Goal: Communication & Community: Answer question/provide support

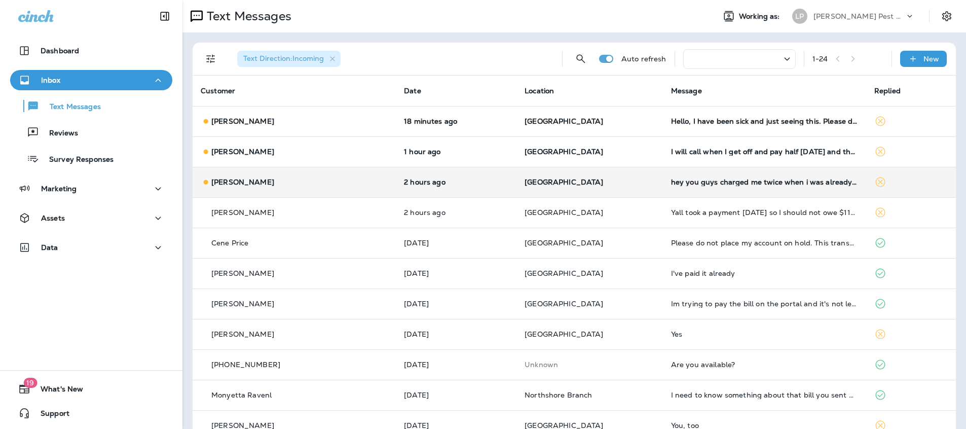
click at [445, 187] on td "2 hours ago" at bounding box center [456, 182] width 121 height 30
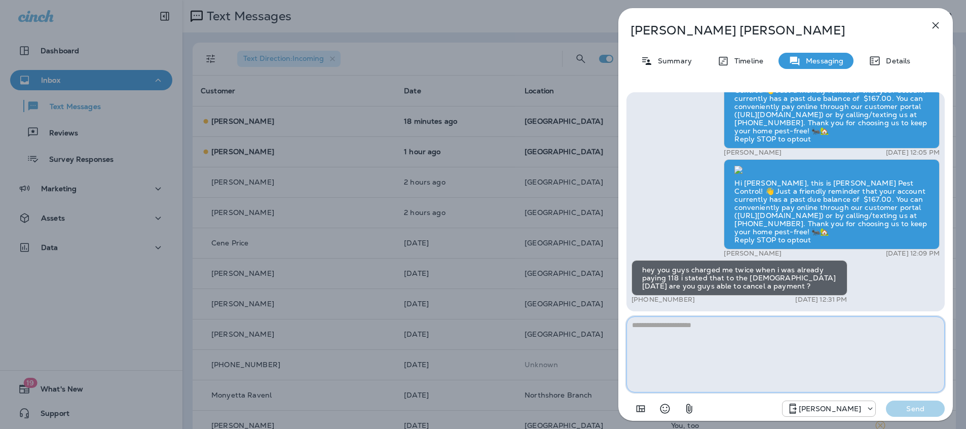
click at [680, 331] on textarea at bounding box center [786, 354] width 318 height 76
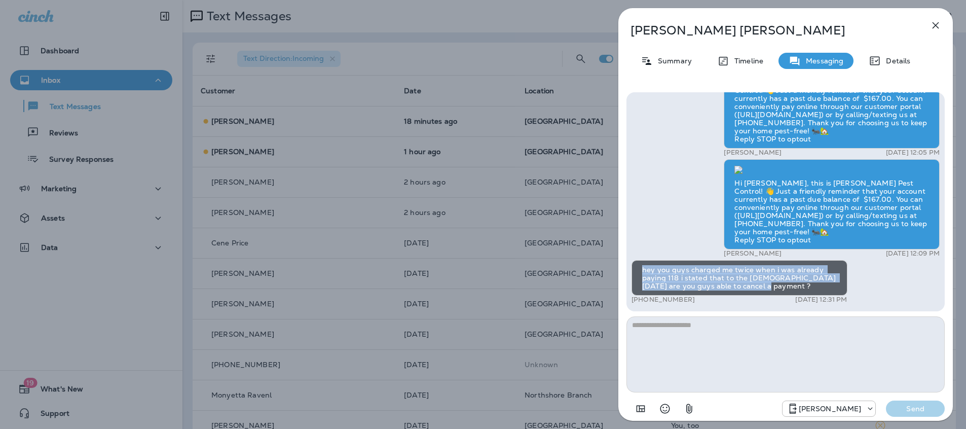
drag, startPoint x: 755, startPoint y: 287, endPoint x: 637, endPoint y: 268, distance: 119.1
click at [637, 268] on div "hey you guys charged me twice when i was already paying 118 i stated that to th…" at bounding box center [740, 277] width 216 height 35
copy div "hey you guys charged me twice when i was already paying 118 i stated that to th…"
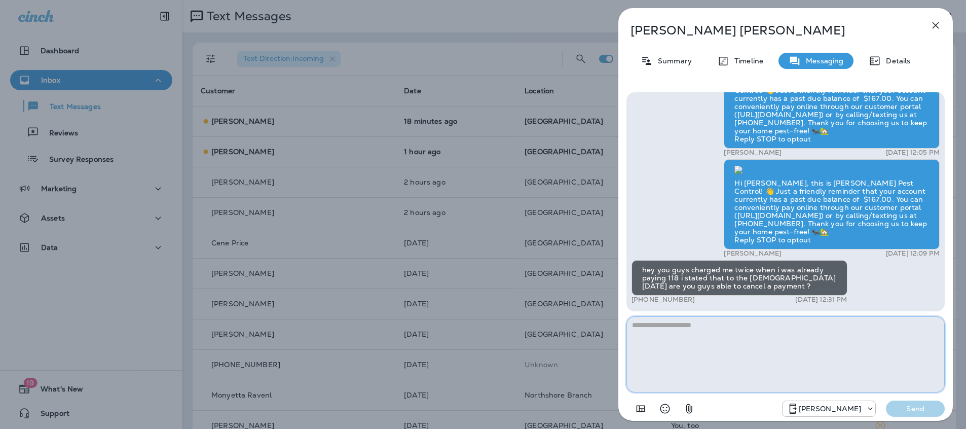
click at [680, 329] on textarea at bounding box center [786, 354] width 318 height 76
type textarea "*"
click at [645, 271] on div "hey you guys charged me twice when i was already paying 118 i stated that to th…" at bounding box center [740, 277] width 216 height 35
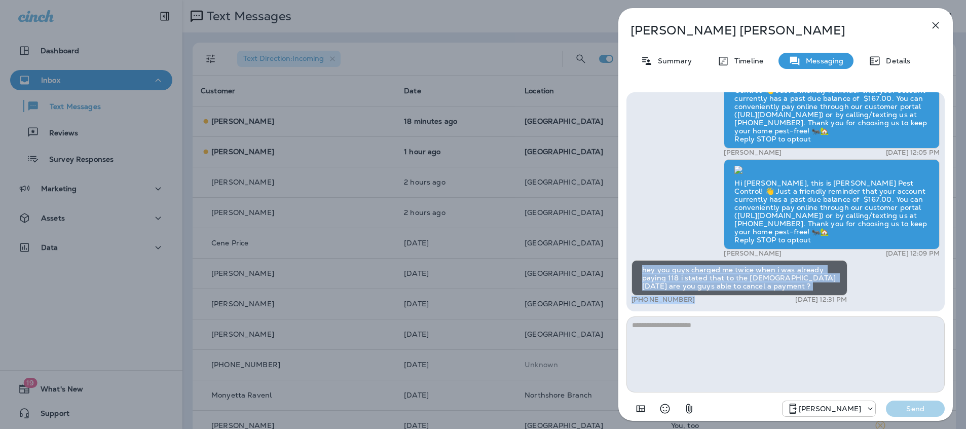
scroll to position [1, 0]
drag, startPoint x: 643, startPoint y: 270, endPoint x: 799, endPoint y: 297, distance: 158.0
click at [799, 297] on div "hey you guys charged me twice when i was already paying 118 i stated that to th…" at bounding box center [740, 282] width 216 height 44
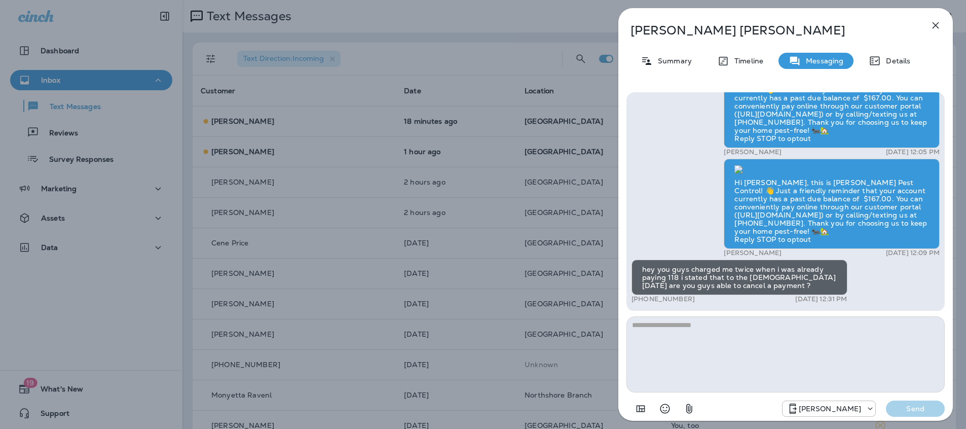
click at [654, 326] on textarea at bounding box center [786, 354] width 318 height 76
click at [638, 264] on div "hey you guys charged me twice when i was already paying 118 i stated that to th…" at bounding box center [740, 277] width 216 height 35
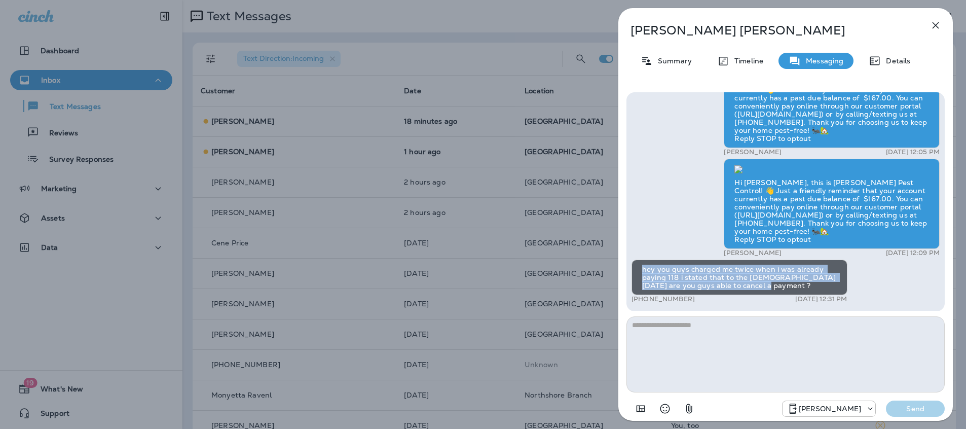
drag, startPoint x: 642, startPoint y: 270, endPoint x: 727, endPoint y: 294, distance: 88.0
click at [727, 294] on div "hey you guys charged me twice when i was already paying 118 i stated that to th…" at bounding box center [740, 277] width 216 height 35
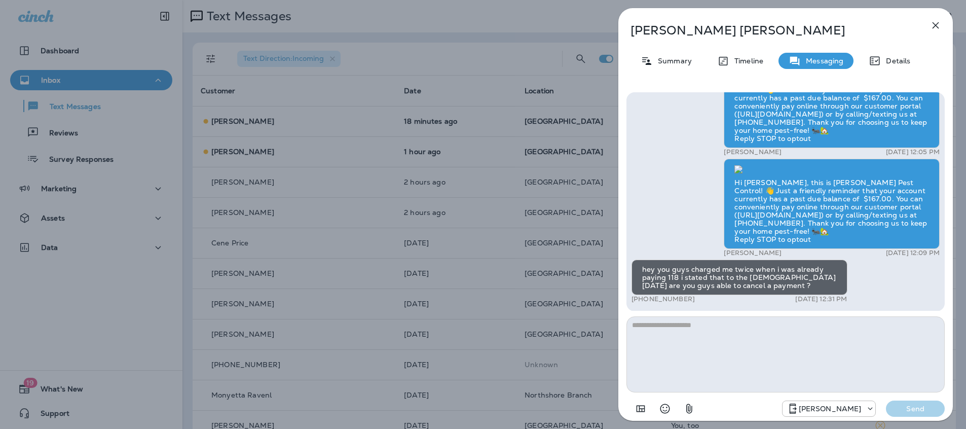
drag, startPoint x: 725, startPoint y: 293, endPoint x: 754, endPoint y: 287, distance: 29.9
click at [755, 287] on div "hey you guys charged me twice when i was already paying 118 i stated that to th…" at bounding box center [740, 277] width 216 height 35
drag, startPoint x: 757, startPoint y: 286, endPoint x: 750, endPoint y: 284, distance: 6.9
click at [753, 285] on div "hey you guys charged me twice when i was already paying 118 i stated that to th…" at bounding box center [740, 277] width 216 height 35
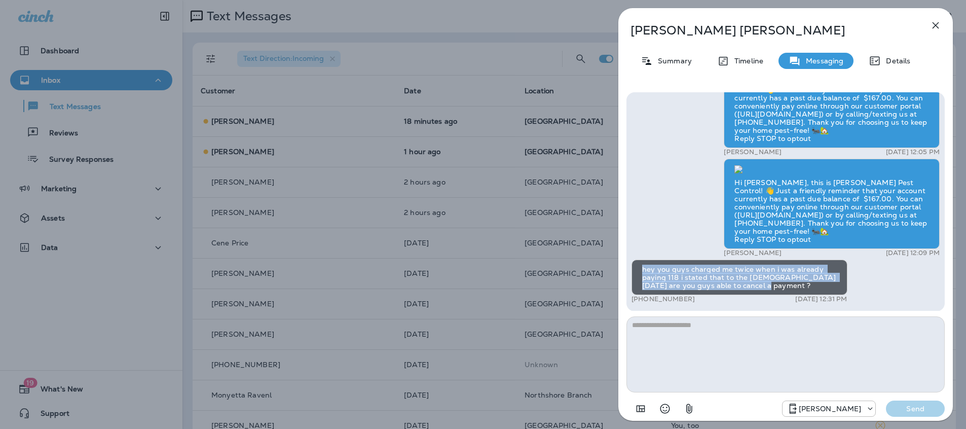
drag, startPoint x: 755, startPoint y: 285, endPoint x: 641, endPoint y: 265, distance: 116.0
click at [641, 265] on div "hey you guys charged me twice when i was already paying 118 i stated that to th…" at bounding box center [740, 277] width 216 height 35
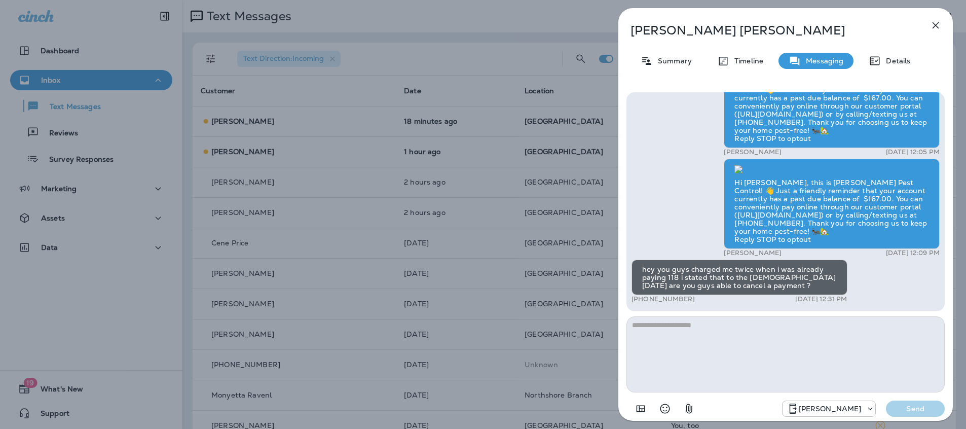
drag, startPoint x: 630, startPoint y: 32, endPoint x: 742, endPoint y: 33, distance: 111.6
click at [742, 33] on p "[PERSON_NAME]" at bounding box center [769, 30] width 277 height 14
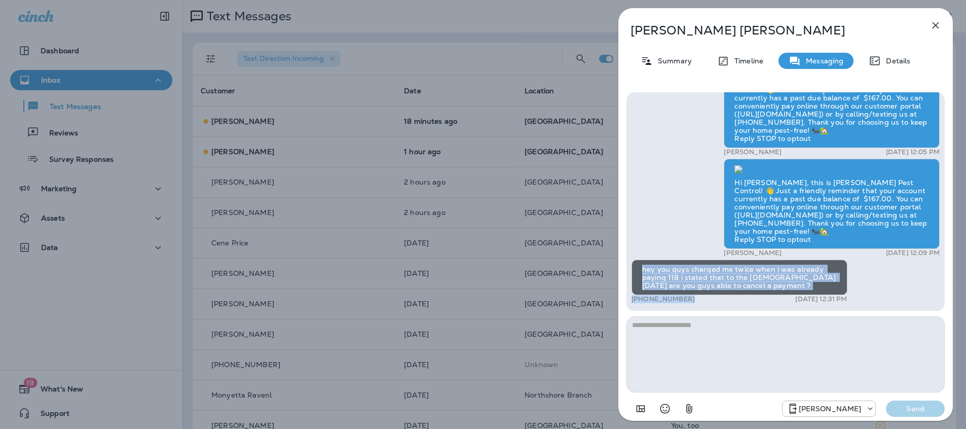
drag, startPoint x: 678, startPoint y: 281, endPoint x: 751, endPoint y: 299, distance: 75.0
click at [751, 299] on div "hey you guys charged me twice when i was already paying 118 i stated that to th…" at bounding box center [740, 282] width 216 height 44
click at [650, 273] on div "hey you guys charged me twice when i was already paying 118 i stated that to th…" at bounding box center [740, 277] width 216 height 35
drag, startPoint x: 643, startPoint y: 268, endPoint x: 755, endPoint y: 287, distance: 112.6
click at [755, 287] on div "hey you guys charged me twice when i was already paying 118 i stated that to th…" at bounding box center [740, 277] width 216 height 35
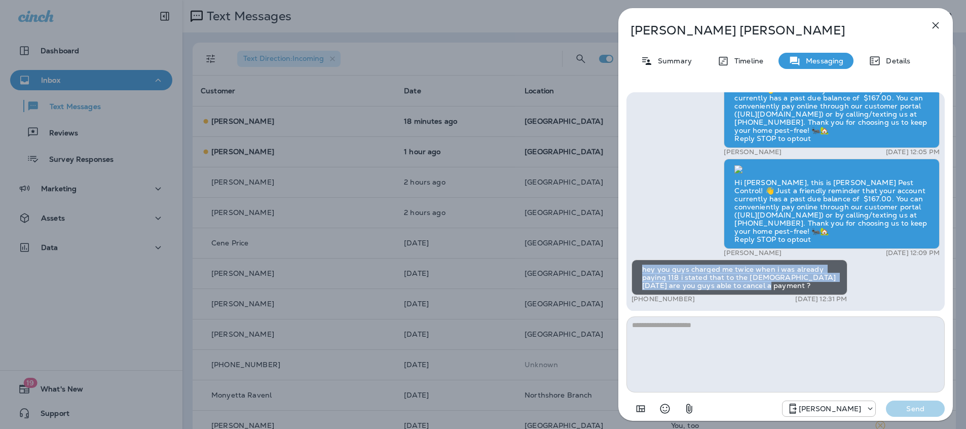
copy div "hey you guys charged me twice when i was already paying 118 i stated that to th…"
click at [936, 24] on icon "button" at bounding box center [936, 25] width 7 height 7
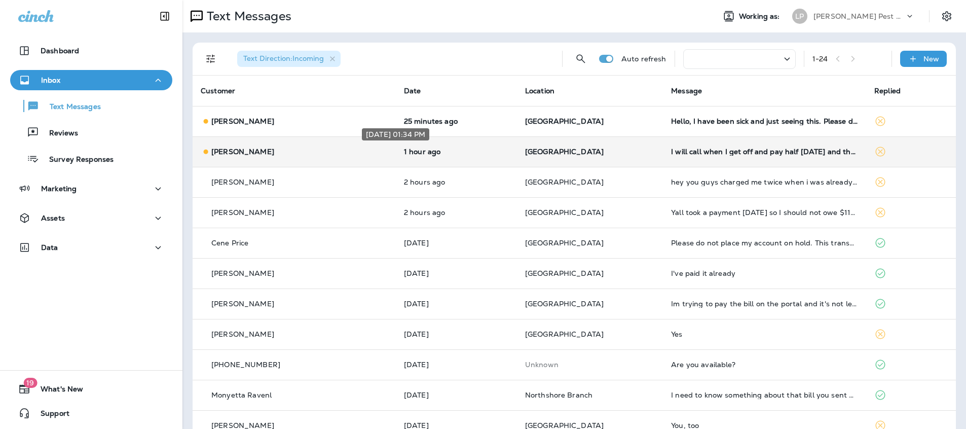
click at [450, 154] on p "1 hour ago" at bounding box center [456, 152] width 105 height 8
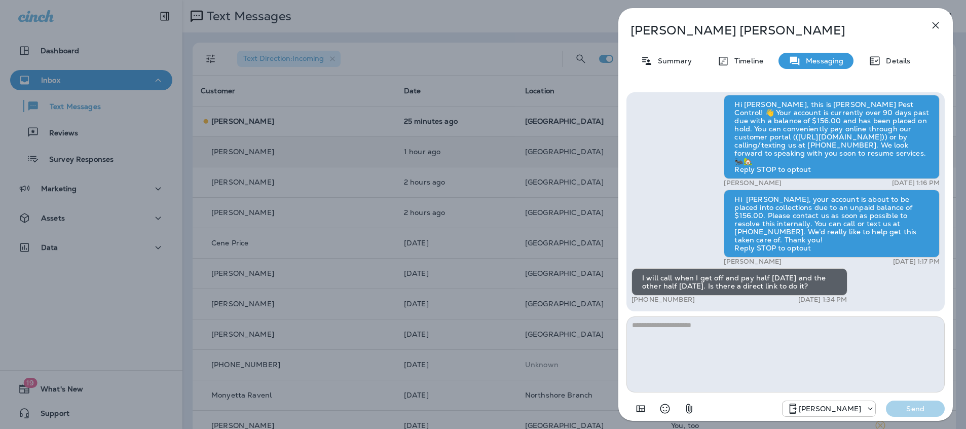
drag, startPoint x: 642, startPoint y: 279, endPoint x: 844, endPoint y: 287, distance: 201.5
click at [844, 287] on div "I will call when I get off and pay half [DATE] and the other half [DATE]. Is th…" at bounding box center [740, 281] width 216 height 27
copy div "I will call when I get off and pay half [DATE] and the other half [DATE]. Is th…"
click at [668, 336] on textarea at bounding box center [786, 354] width 318 height 76
click at [687, 344] on textarea at bounding box center [786, 354] width 318 height 76
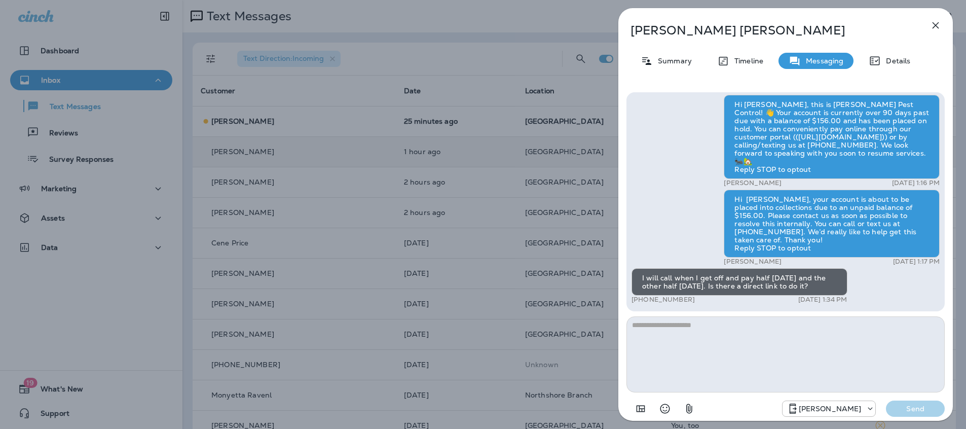
click at [786, 142] on div "Hi [PERSON_NAME], this is [PERSON_NAME] Pest Control! 👋 Your account is current…" at bounding box center [832, 137] width 216 height 84
click at [678, 331] on textarea at bounding box center [786, 354] width 318 height 76
click at [668, 333] on textarea at bounding box center [786, 354] width 318 height 76
click at [647, 321] on textarea at bounding box center [786, 354] width 318 height 76
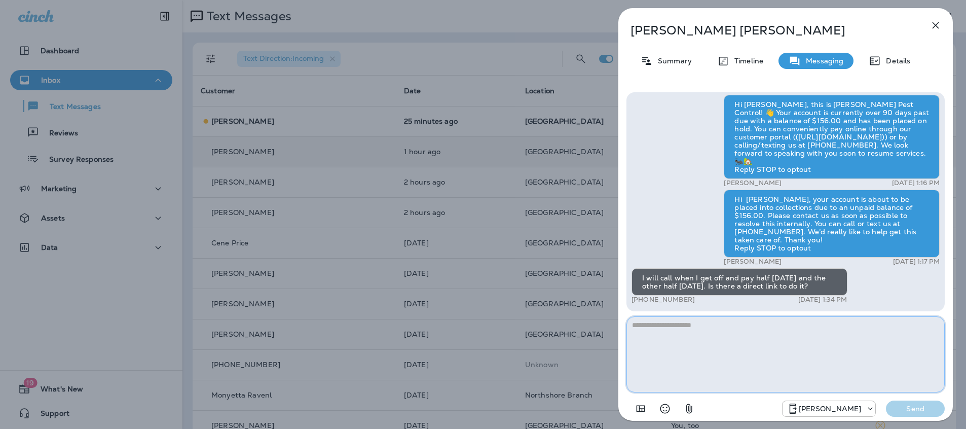
click at [702, 359] on textarea at bounding box center [786, 354] width 318 height 76
click at [692, 340] on textarea at bounding box center [786, 354] width 318 height 76
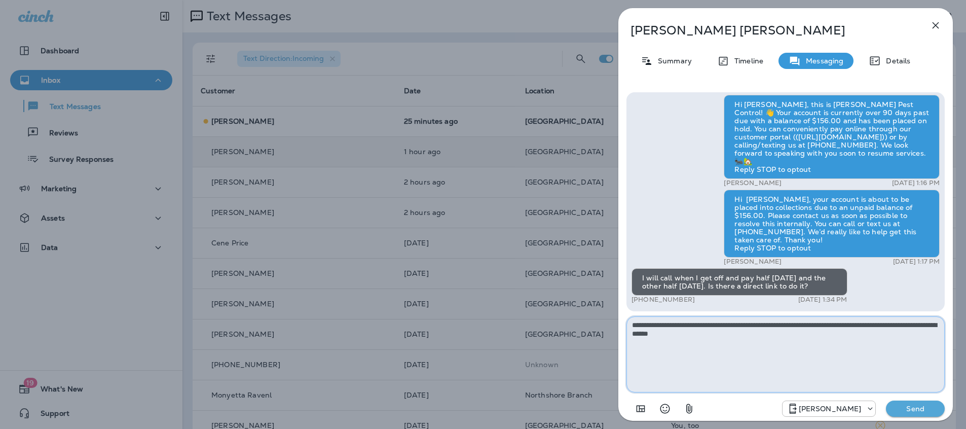
type textarea "**********"
click at [907, 421] on div "Hi Charlene, this is LaJaunie's Pest Control! 👋 Just a friendly reminder that y…" at bounding box center [786, 255] width 335 height 343
click at [910, 411] on p "Send" at bounding box center [915, 408] width 43 height 9
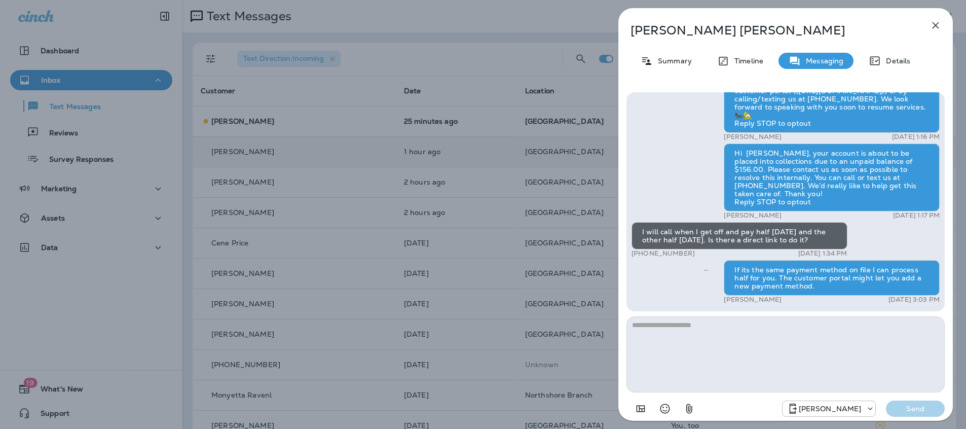
click at [933, 23] on icon "button" at bounding box center [936, 25] width 12 height 12
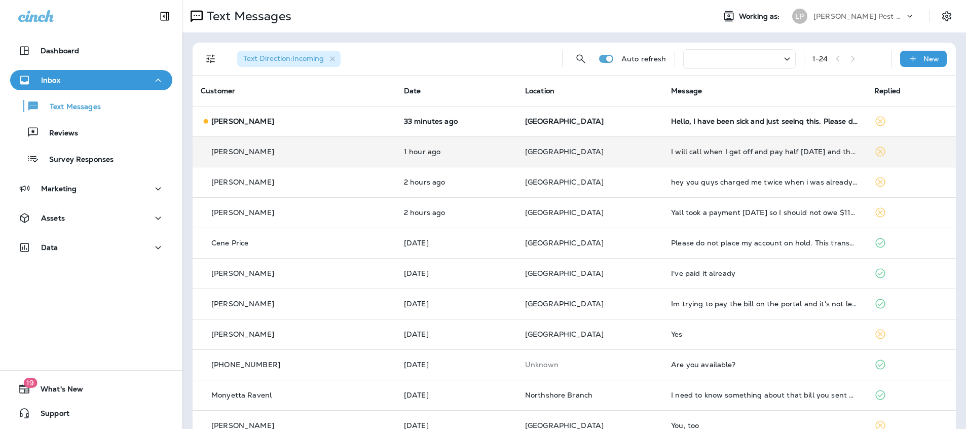
click at [427, 126] on td "33 minutes ago" at bounding box center [456, 121] width 121 height 30
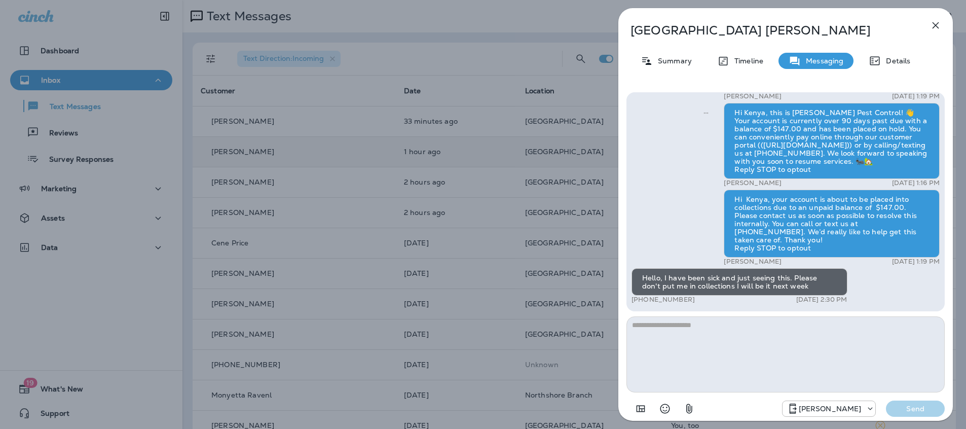
click at [642, 276] on div "Hello, I have been sick and just seeing this. Please don't put me in collection…" at bounding box center [740, 281] width 216 height 27
drag, startPoint x: 642, startPoint y: 276, endPoint x: 798, endPoint y: 288, distance: 156.1
click at [798, 288] on div "Hello, I have been sick and just seeing this. Please don't put me in collection…" at bounding box center [740, 281] width 216 height 27
copy div "Hello, I have been sick and just seeing this. Please don't put me in collection…"
click at [675, 336] on textarea at bounding box center [786, 354] width 318 height 76
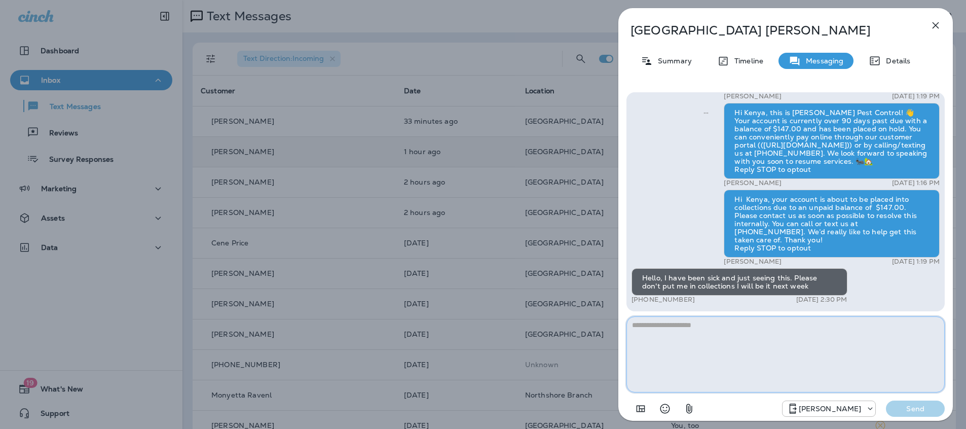
paste textarea "**********"
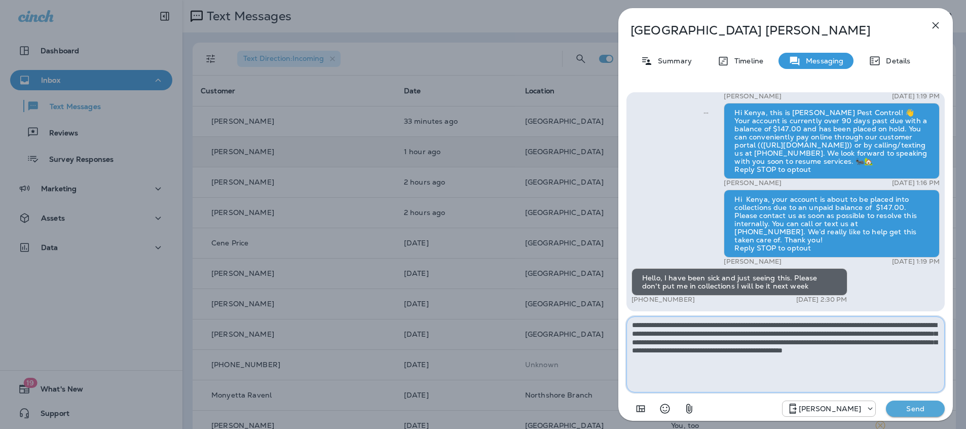
type textarea "**********"
click at [915, 406] on p "Send" at bounding box center [915, 408] width 43 height 9
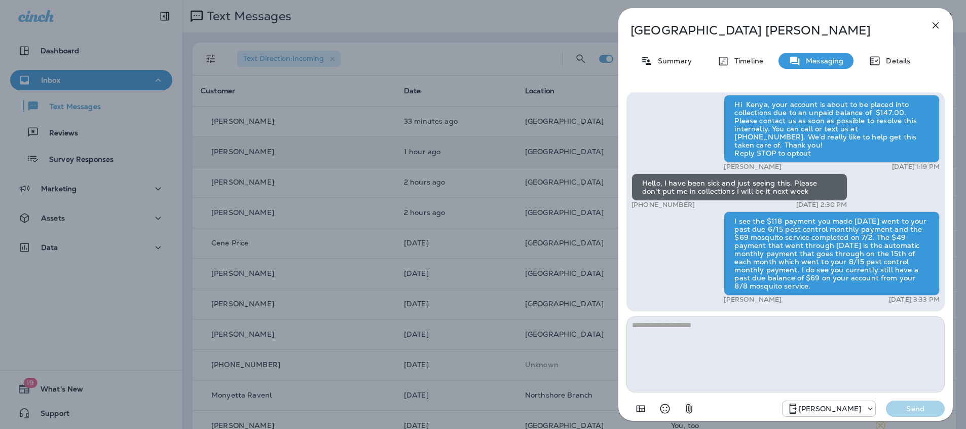
click at [944, 25] on button "button" at bounding box center [936, 25] width 20 height 20
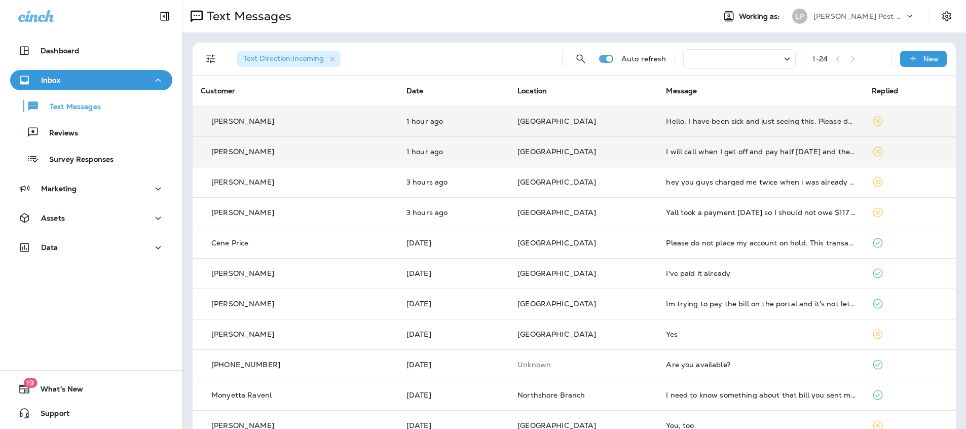
click at [600, 124] on p "[GEOGRAPHIC_DATA]" at bounding box center [584, 121] width 132 height 8
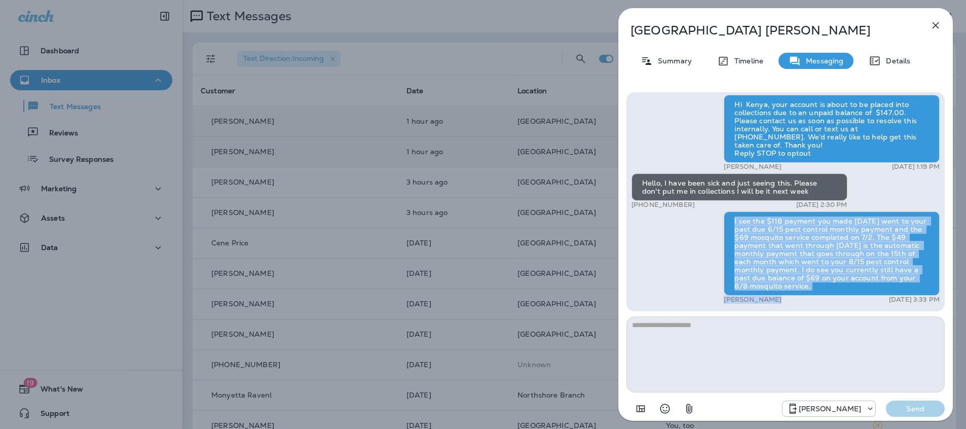
scroll to position [1, 0]
drag, startPoint x: 733, startPoint y: 221, endPoint x: 849, endPoint y: 306, distance: 143.7
click at [849, 306] on div "Hi Kenya, this is LaJaunie's Pest Control! 👋 Just a friendly reminder that your…" at bounding box center [786, 201] width 318 height 219
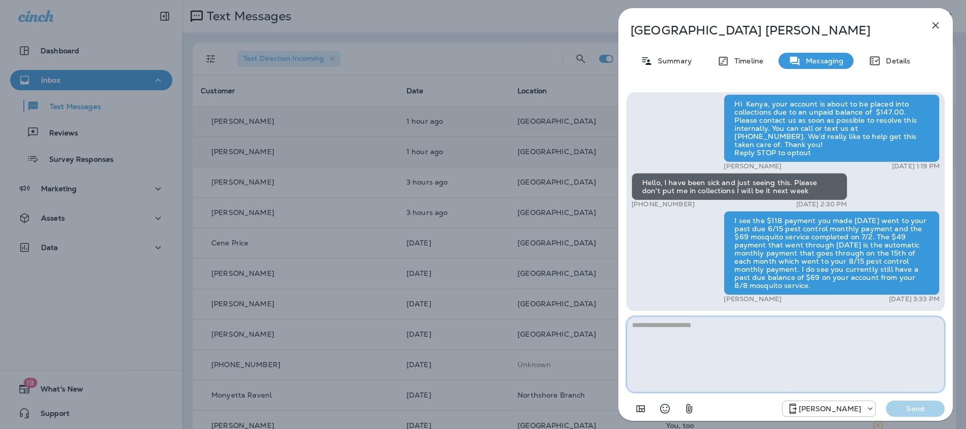
click at [704, 353] on textarea at bounding box center [786, 354] width 318 height 76
type textarea "**********"
drag, startPoint x: 916, startPoint y: 407, endPoint x: 843, endPoint y: 385, distance: 76.4
click at [916, 408] on p "Send" at bounding box center [915, 408] width 43 height 9
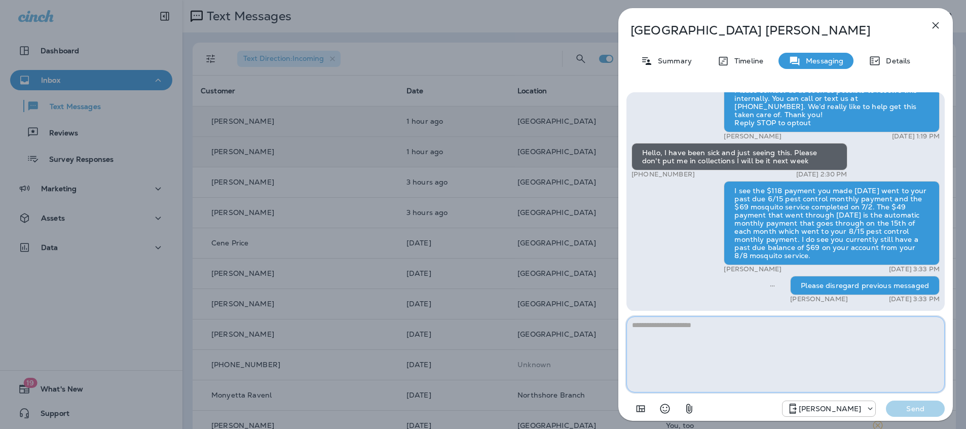
click at [682, 337] on textarea at bounding box center [786, 354] width 318 height 76
click at [733, 194] on div "I see the $118 payment you made [DATE] went to your past due 6/15 pest control …" at bounding box center [832, 223] width 216 height 84
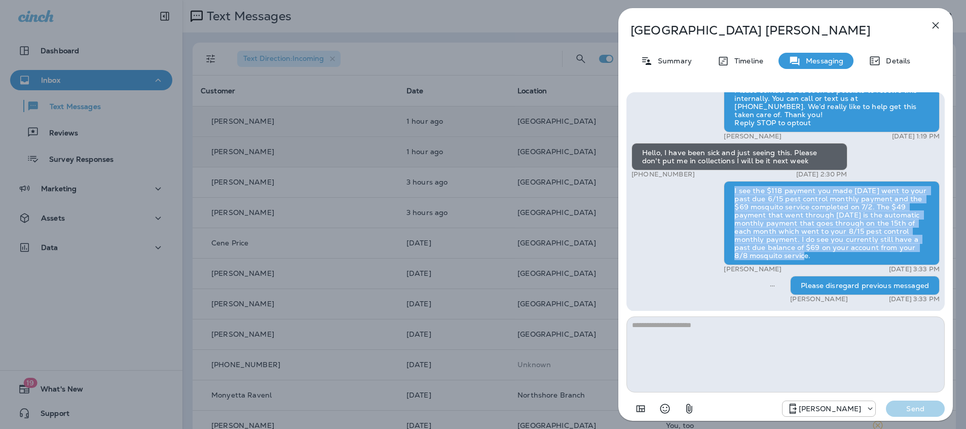
drag, startPoint x: 733, startPoint y: 190, endPoint x: 839, endPoint y: 245, distance: 119.5
click at [845, 256] on div "I see the $118 payment you made [DATE] went to your past due 6/15 pest control …" at bounding box center [832, 223] width 216 height 84
copy div "I see the $118 payment you made [DATE] went to your past due 6/15 pest control …"
click at [940, 30] on icon "button" at bounding box center [936, 25] width 12 height 12
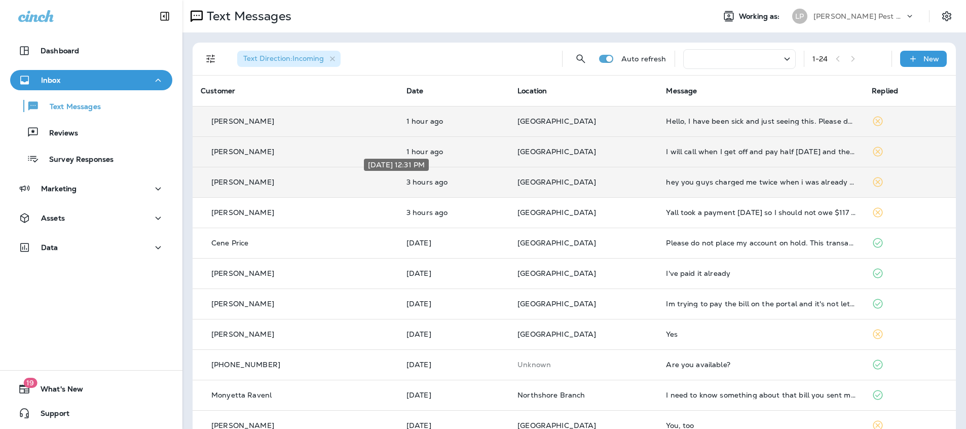
click at [448, 183] on p "3 hours ago" at bounding box center [454, 182] width 95 height 8
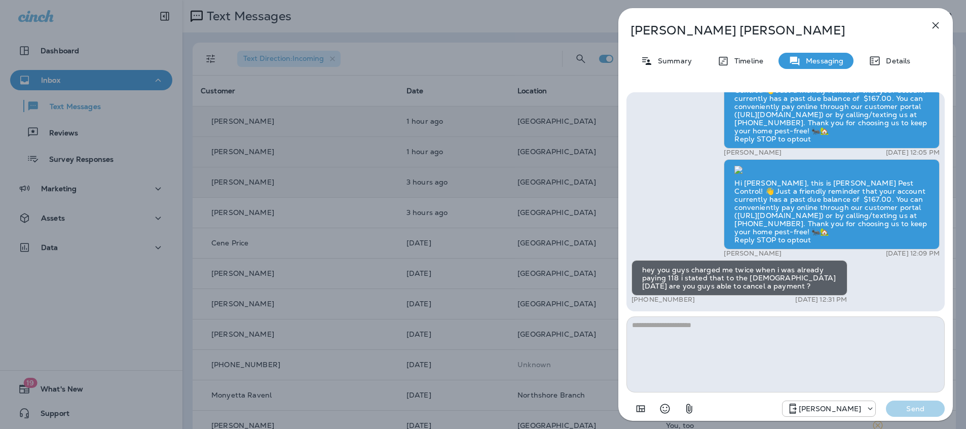
click at [696, 333] on textarea at bounding box center [786, 354] width 318 height 76
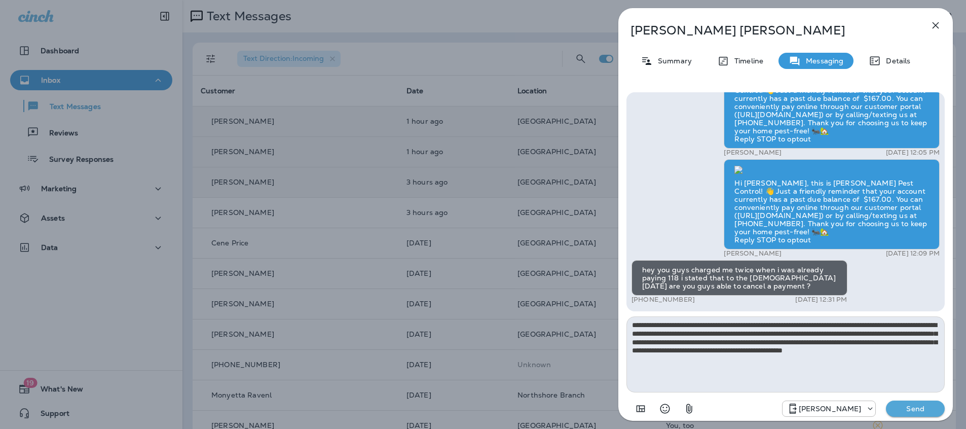
type textarea "**********"
drag, startPoint x: 919, startPoint y: 411, endPoint x: 827, endPoint y: 356, distance: 107.6
click at [919, 411] on p "Send" at bounding box center [915, 408] width 43 height 9
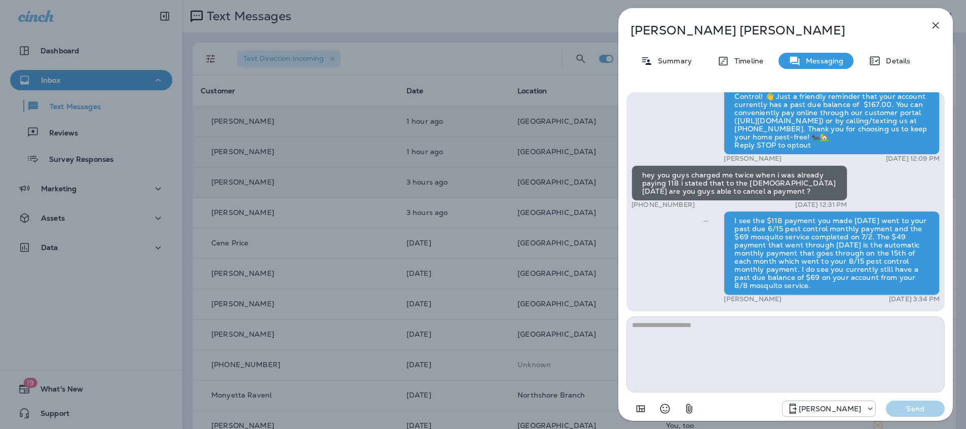
click at [451, 119] on div "Dwaine Singleton Summary Timeline Messaging Details Hi Dwaine, this is LaJaunie…" at bounding box center [483, 214] width 966 height 429
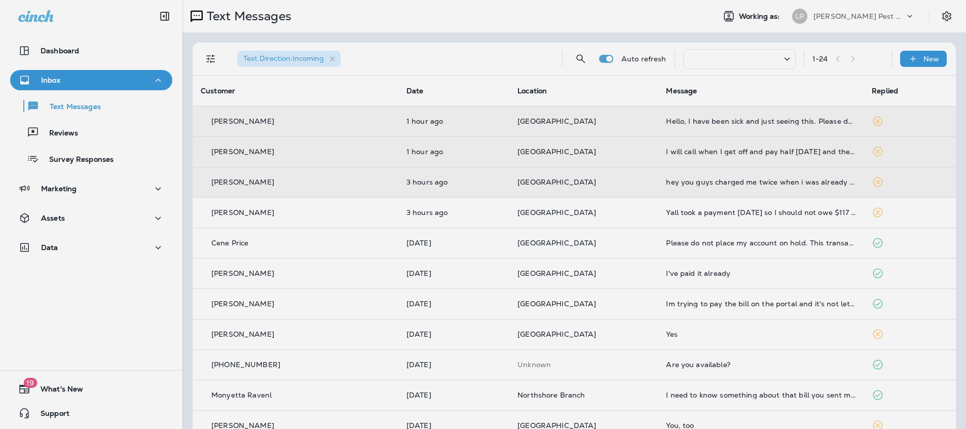
click at [451, 119] on div at bounding box center [537, 214] width 966 height 429
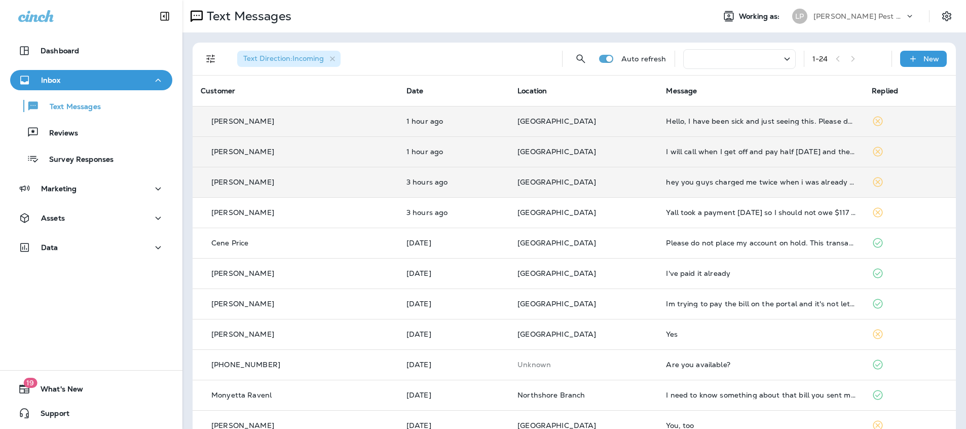
click at [435, 111] on td "1 hour ago" at bounding box center [454, 121] width 111 height 30
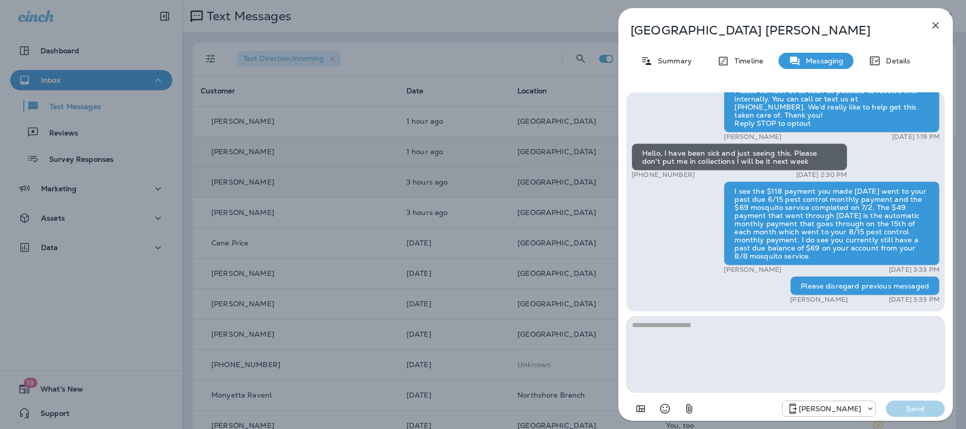
click at [706, 334] on textarea at bounding box center [786, 354] width 318 height 76
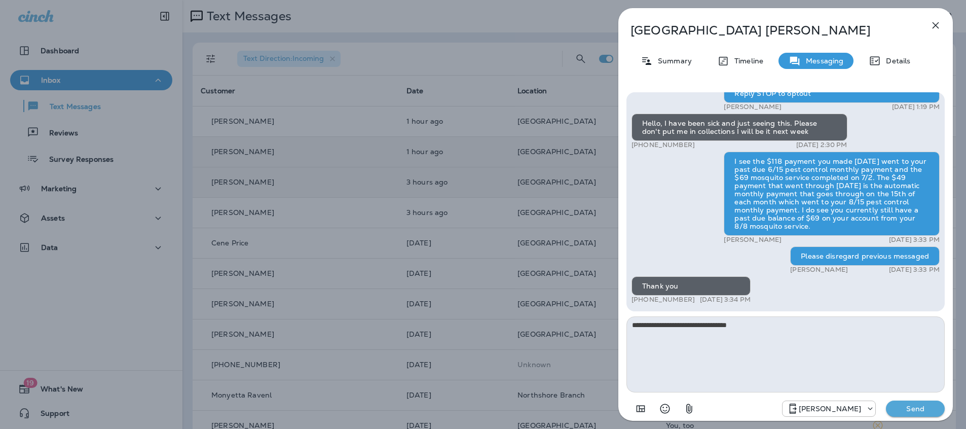
scroll to position [1, 0]
click at [764, 331] on textarea "**********" at bounding box center [786, 354] width 318 height 76
click at [667, 339] on textarea "**********" at bounding box center [786, 354] width 318 height 76
click at [669, 337] on textarea "**********" at bounding box center [786, 354] width 318 height 76
type textarea "**********"
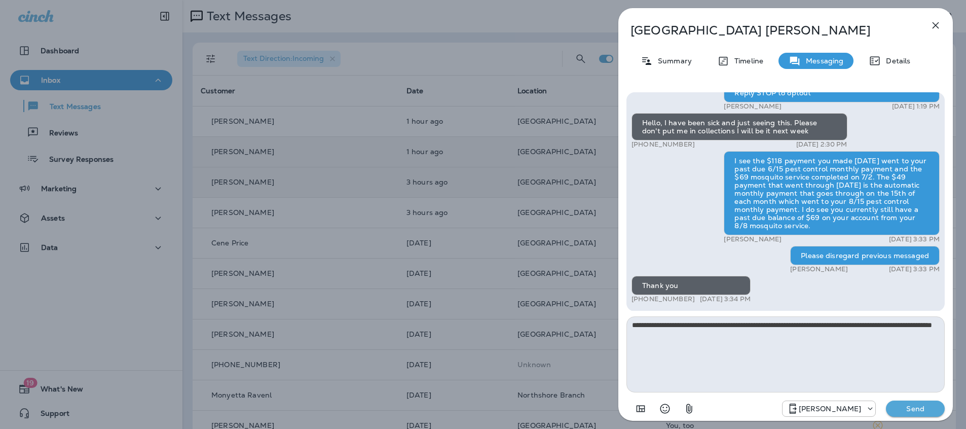
click at [903, 413] on p "Send" at bounding box center [915, 408] width 43 height 9
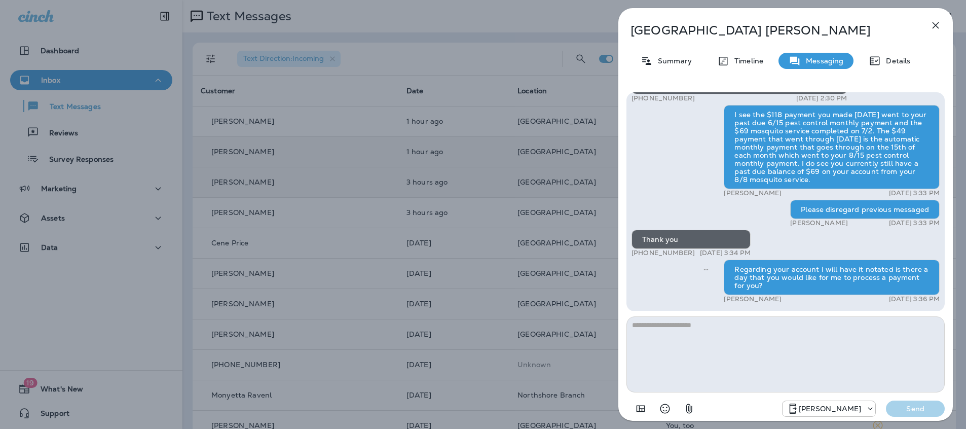
click at [934, 22] on icon "button" at bounding box center [936, 25] width 7 height 7
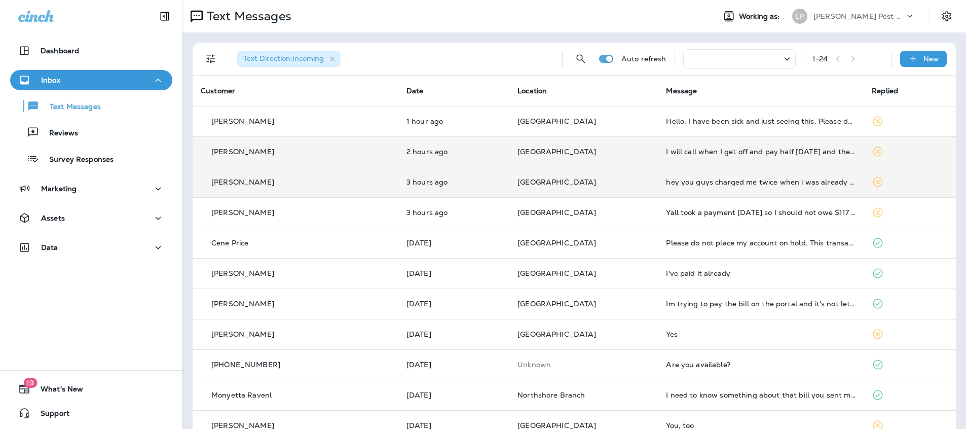
click at [333, 193] on td "[PERSON_NAME]" at bounding box center [296, 182] width 206 height 30
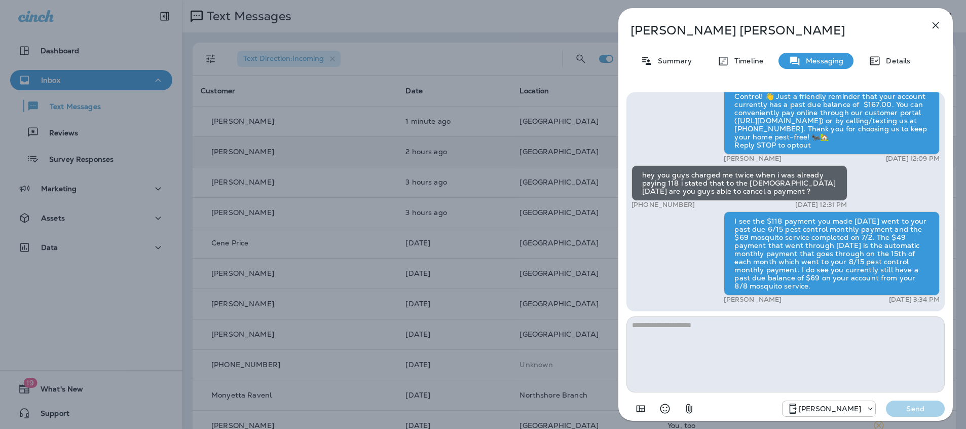
drag, startPoint x: 936, startPoint y: 22, endPoint x: 930, endPoint y: 25, distance: 5.9
click at [935, 22] on icon "button" at bounding box center [936, 25] width 12 height 12
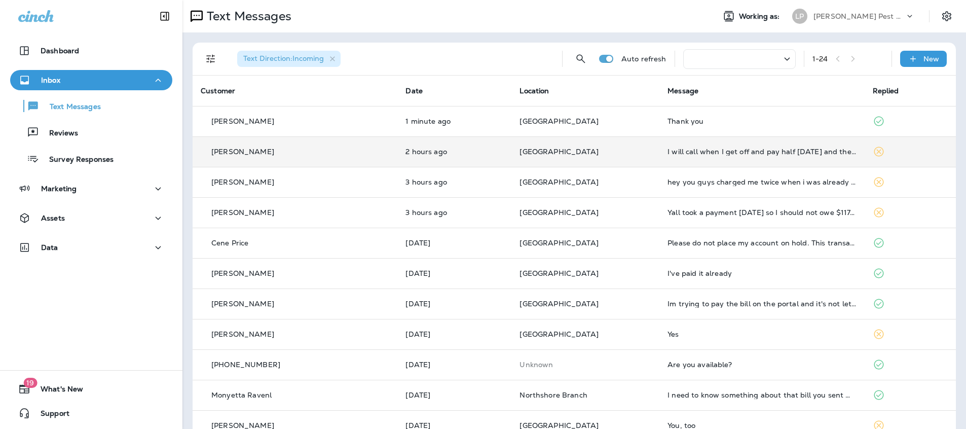
click at [577, 154] on p "[GEOGRAPHIC_DATA]" at bounding box center [586, 152] width 132 height 8
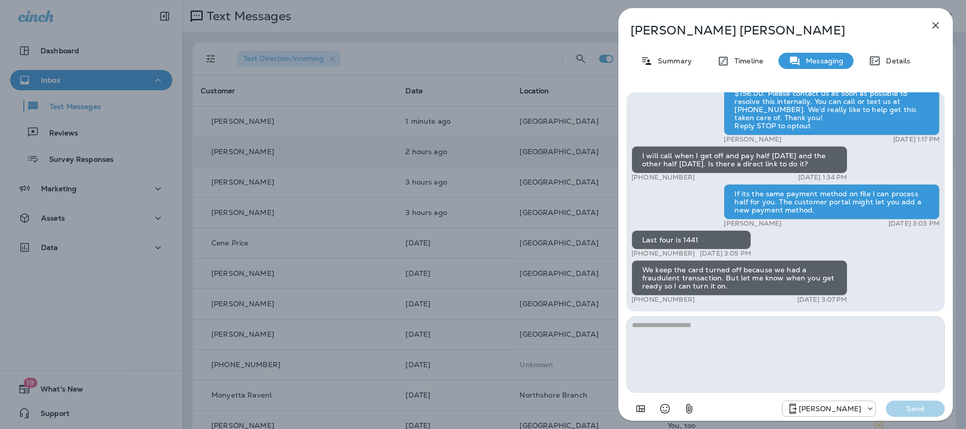
click at [665, 330] on textarea at bounding box center [786, 354] width 318 height 76
type textarea "*"
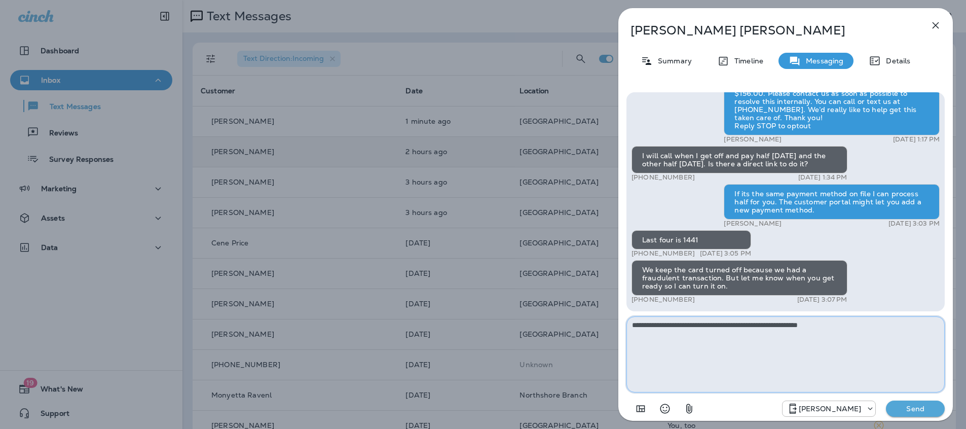
type textarea "**********"
click at [927, 410] on p "Send" at bounding box center [915, 408] width 43 height 9
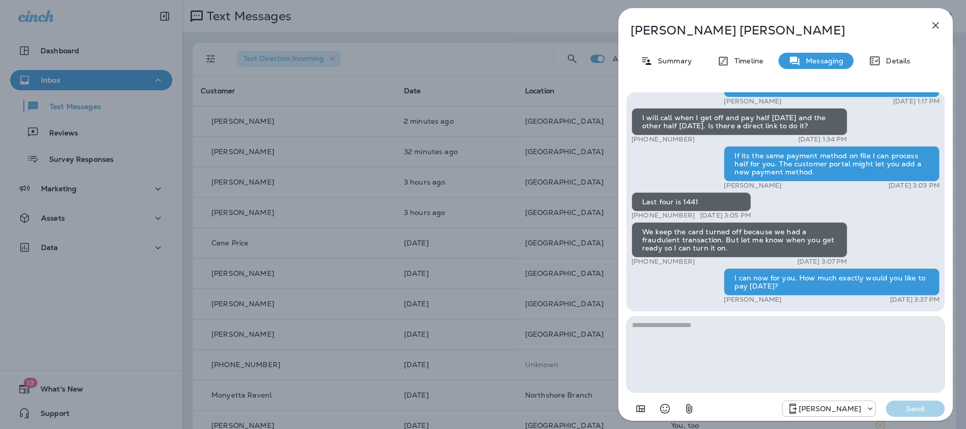
click at [941, 19] on icon "button" at bounding box center [936, 25] width 12 height 12
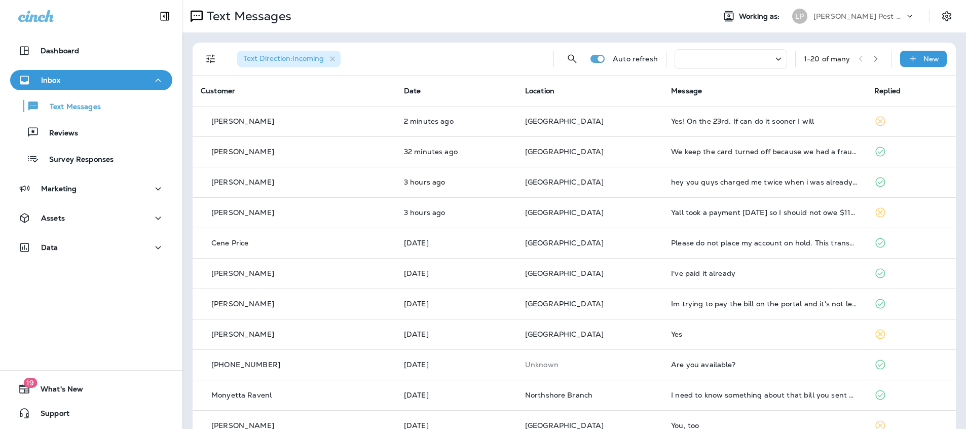
click at [606, 124] on p "[GEOGRAPHIC_DATA]" at bounding box center [590, 121] width 130 height 8
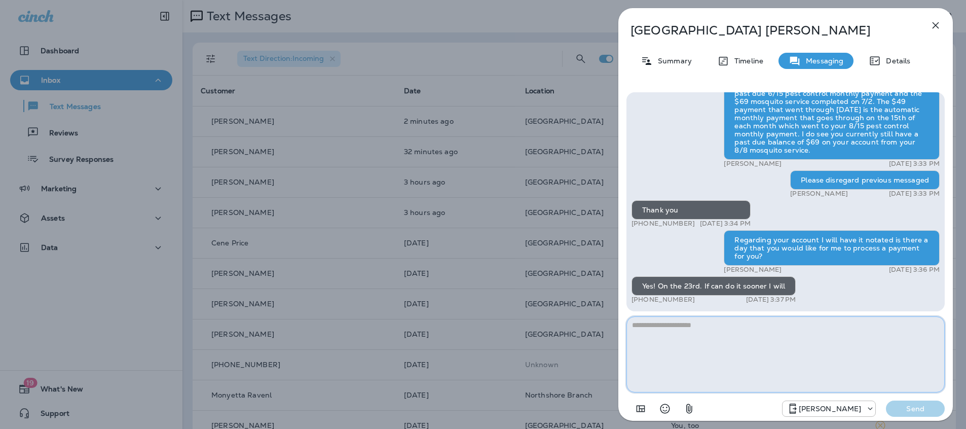
click at [715, 328] on textarea at bounding box center [786, 354] width 318 height 76
type textarea "*"
click at [634, 328] on textarea "**********" at bounding box center [786, 354] width 318 height 76
click at [702, 323] on textarea "**********" at bounding box center [786, 354] width 318 height 76
type textarea "**********"
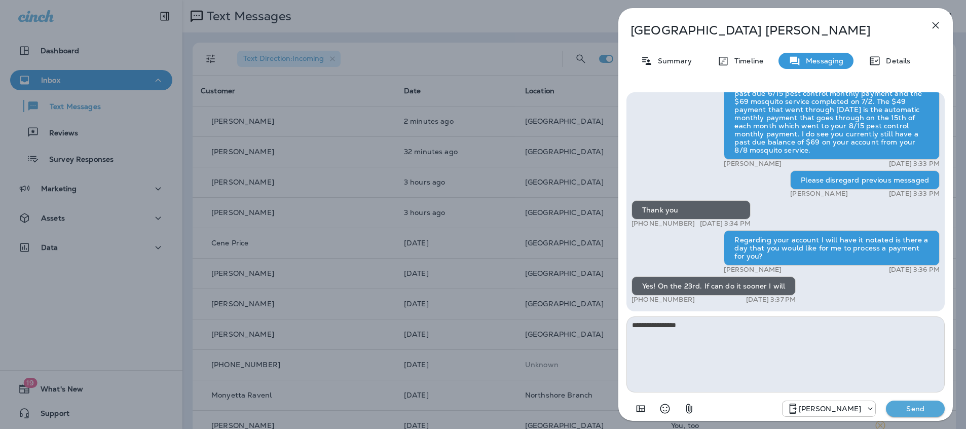
click at [931, 407] on p "Send" at bounding box center [915, 408] width 43 height 9
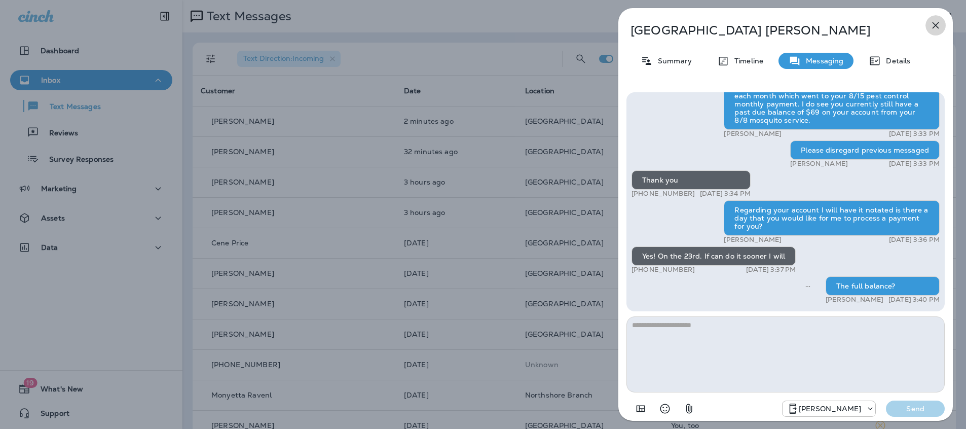
click at [940, 22] on icon "button" at bounding box center [936, 25] width 12 height 12
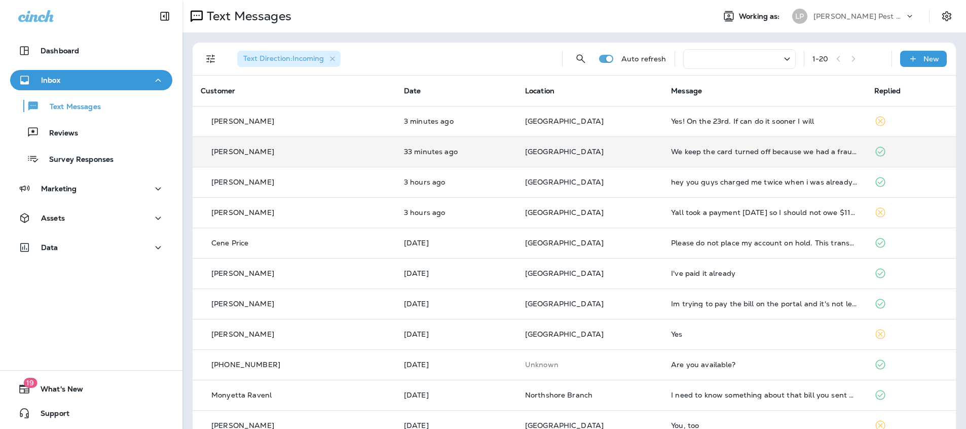
click at [598, 145] on td "[GEOGRAPHIC_DATA]" at bounding box center [590, 151] width 146 height 30
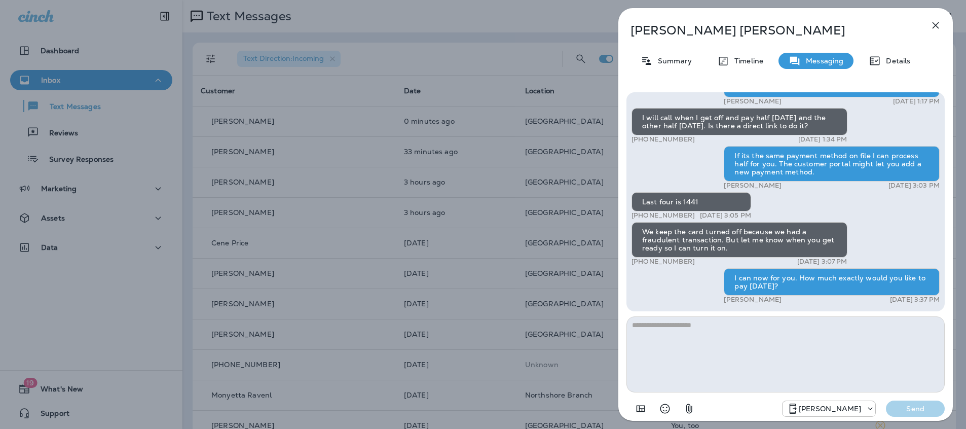
scroll to position [1, 0]
click at [936, 26] on icon "button" at bounding box center [936, 25] width 12 height 12
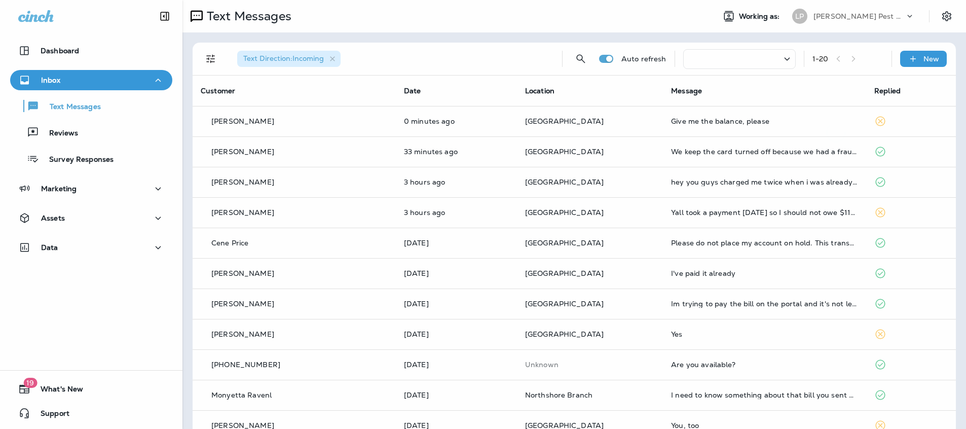
click at [616, 114] on div at bounding box center [483, 214] width 966 height 429
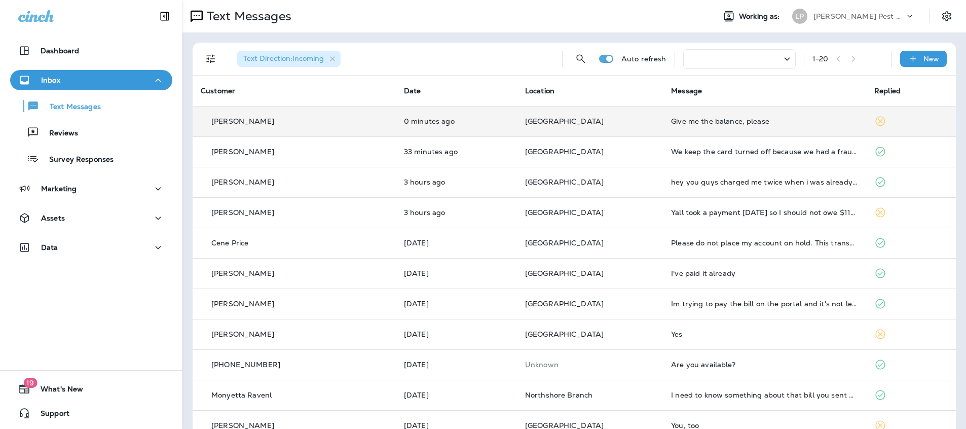
click at [606, 123] on p "[GEOGRAPHIC_DATA]" at bounding box center [590, 121] width 130 height 8
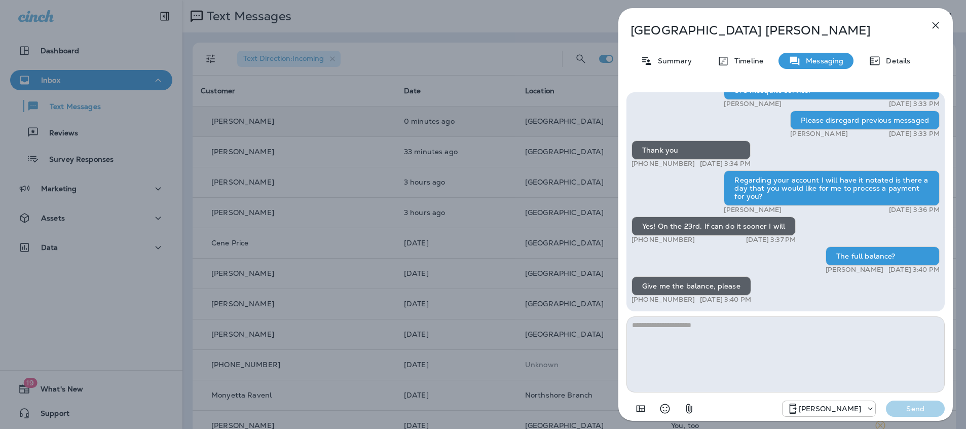
click at [725, 326] on textarea at bounding box center [786, 354] width 318 height 76
click at [686, 328] on textarea at bounding box center [786, 354] width 318 height 76
type textarea "****"
click at [907, 418] on div "Nola Send" at bounding box center [786, 405] width 318 height 26
click at [905, 408] on p "Send" at bounding box center [915, 408] width 43 height 9
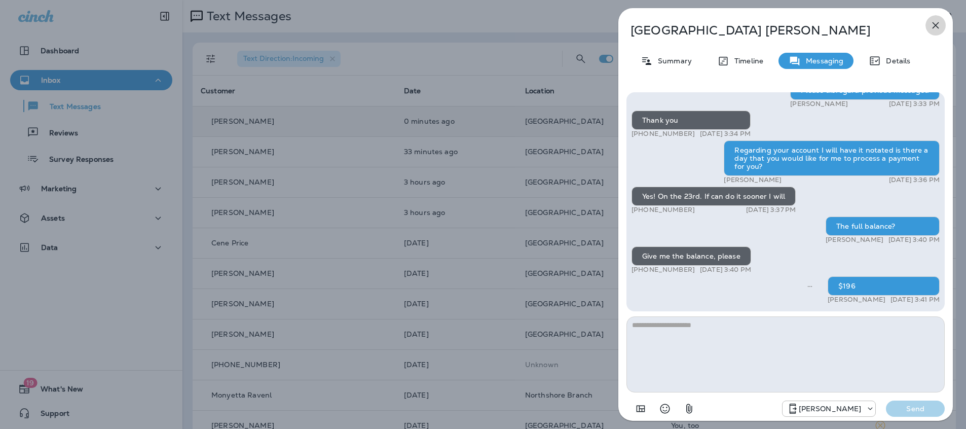
click at [942, 25] on icon "button" at bounding box center [936, 25] width 12 height 12
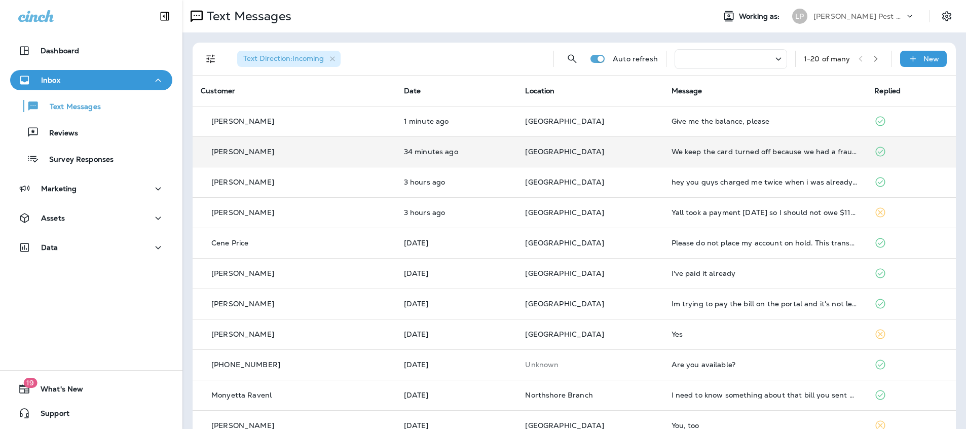
click at [606, 153] on p "[GEOGRAPHIC_DATA]" at bounding box center [590, 152] width 130 height 8
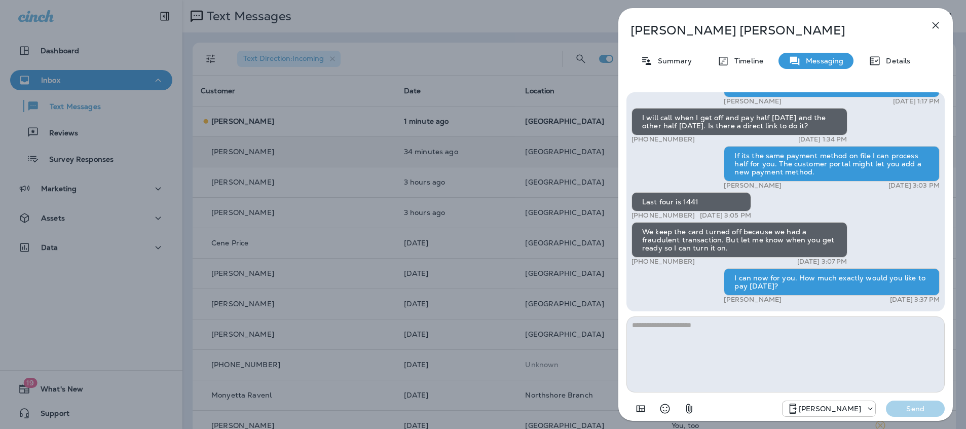
click at [938, 21] on icon "button" at bounding box center [936, 25] width 12 height 12
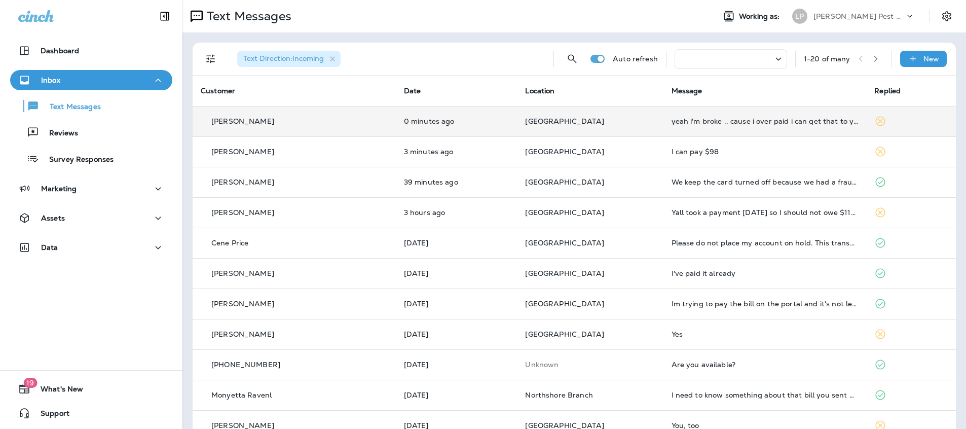
click at [595, 124] on p "[GEOGRAPHIC_DATA]" at bounding box center [590, 121] width 130 height 8
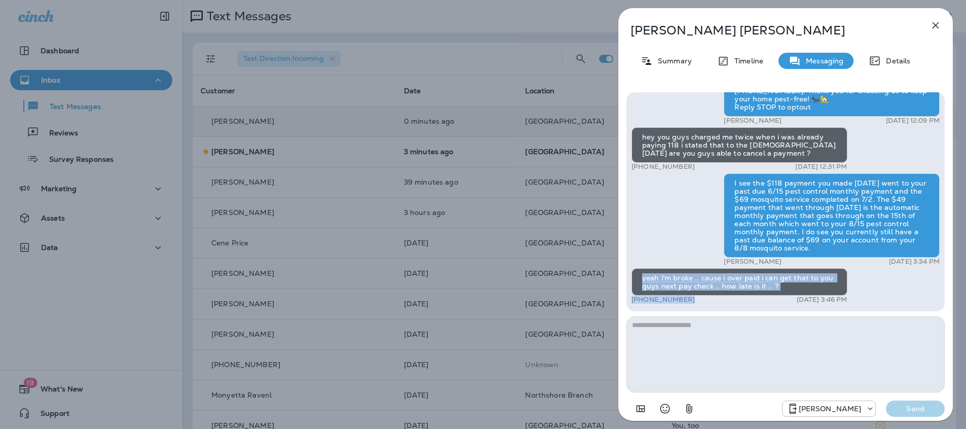
scroll to position [1, 0]
drag, startPoint x: 642, startPoint y: 279, endPoint x: 747, endPoint y: 275, distance: 105.0
click at [786, 287] on div "yeah i'm broke .. cause i over paid i can get that to you guys next pay check .…" at bounding box center [740, 281] width 216 height 27
copy div "yeah i'm broke .. cause i over paid i can get that to you guys next pay check .…"
click at [937, 26] on icon "button" at bounding box center [936, 25] width 7 height 7
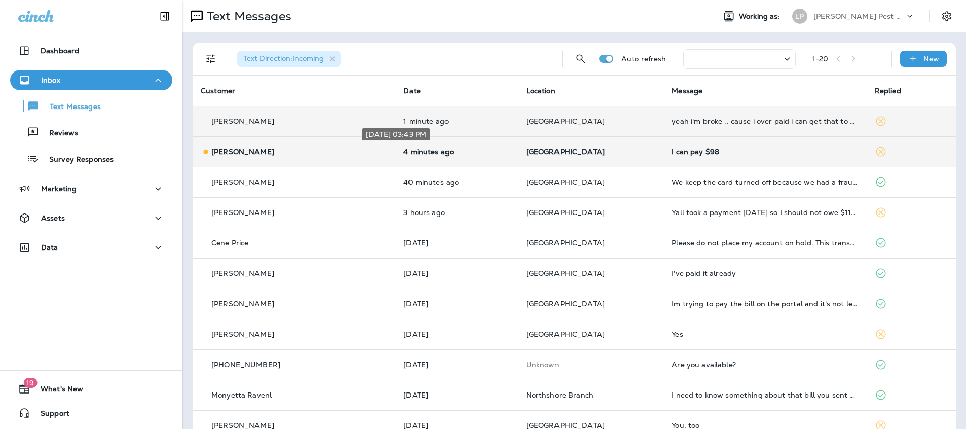
click at [457, 148] on p "4 minutes ago" at bounding box center [457, 152] width 106 height 8
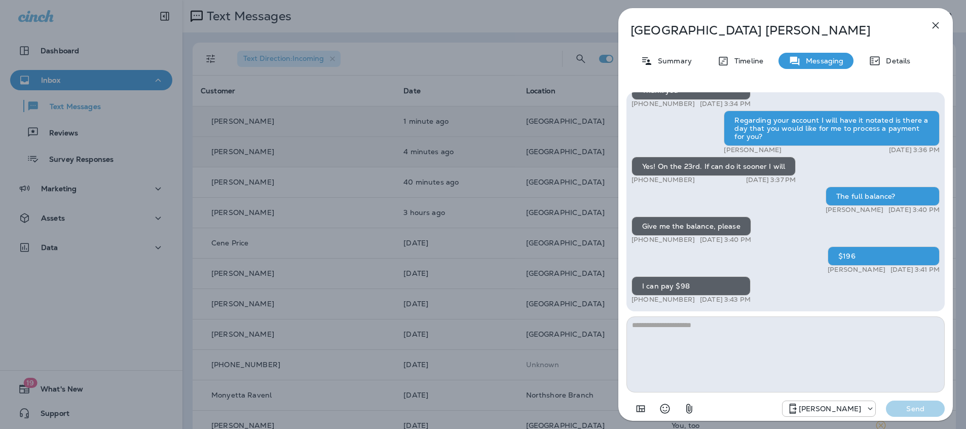
click at [667, 327] on textarea at bounding box center [786, 354] width 318 height 76
click at [690, 333] on textarea at bounding box center [786, 354] width 318 height 76
click at [675, 332] on textarea at bounding box center [786, 354] width 318 height 76
click at [677, 331] on textarea at bounding box center [786, 354] width 318 height 76
click at [676, 332] on textarea at bounding box center [786, 354] width 318 height 76
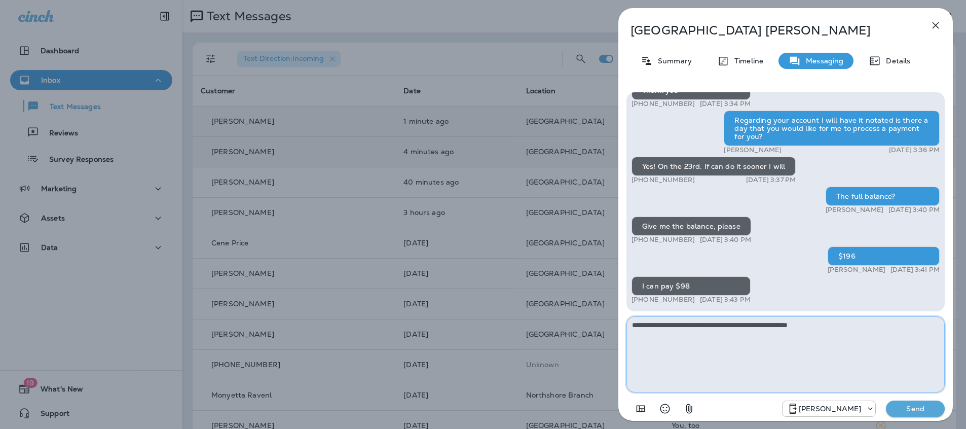
type textarea "**********"
click at [926, 407] on p "Send" at bounding box center [915, 408] width 43 height 9
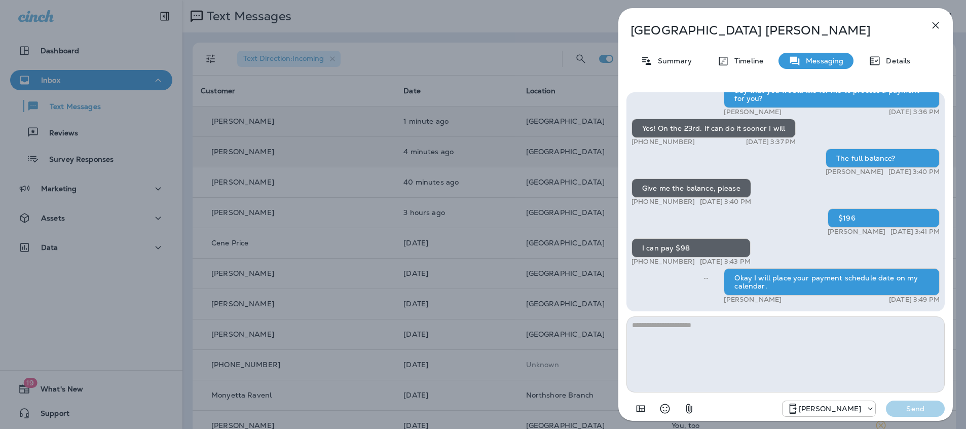
click at [937, 17] on button "button" at bounding box center [936, 25] width 20 height 20
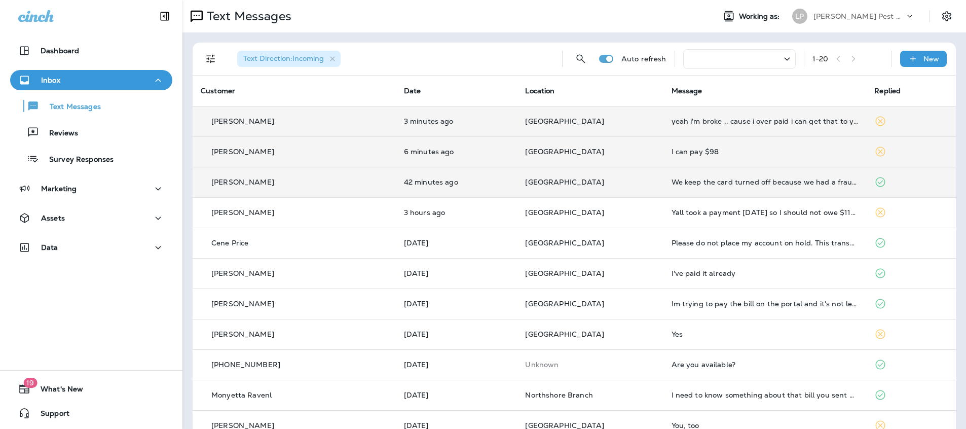
click at [322, 181] on div "[PERSON_NAME]" at bounding box center [294, 182] width 187 height 11
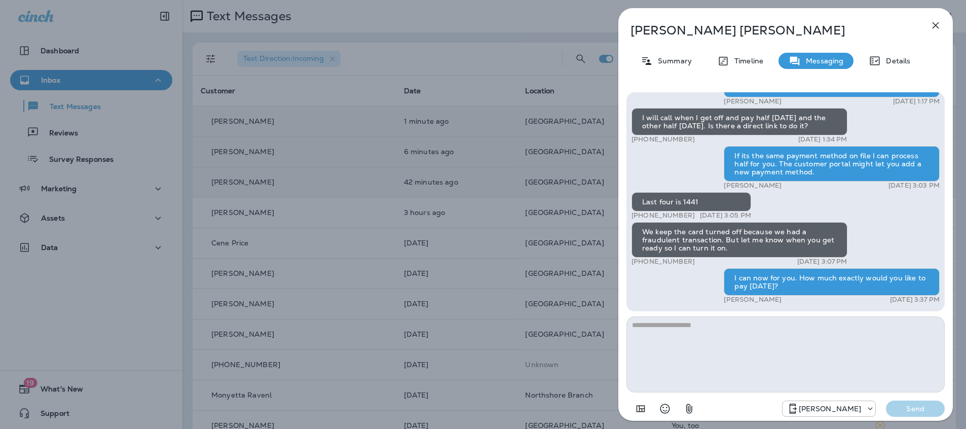
scroll to position [1, 0]
click at [699, 327] on textarea at bounding box center [786, 354] width 318 height 76
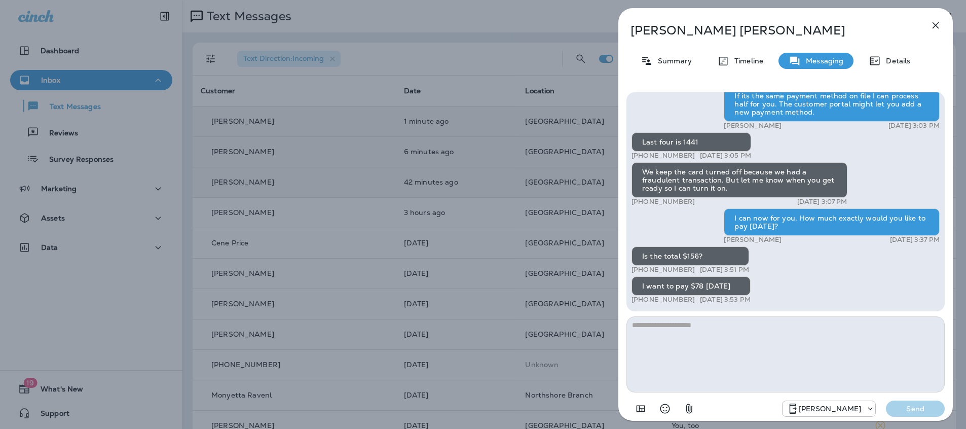
click at [935, 26] on icon "button" at bounding box center [936, 25] width 7 height 7
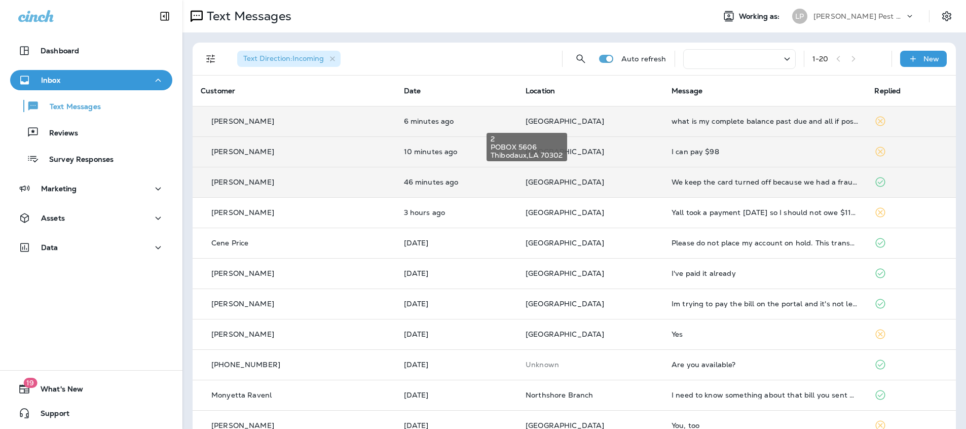
click at [549, 120] on span "[GEOGRAPHIC_DATA]" at bounding box center [565, 121] width 79 height 9
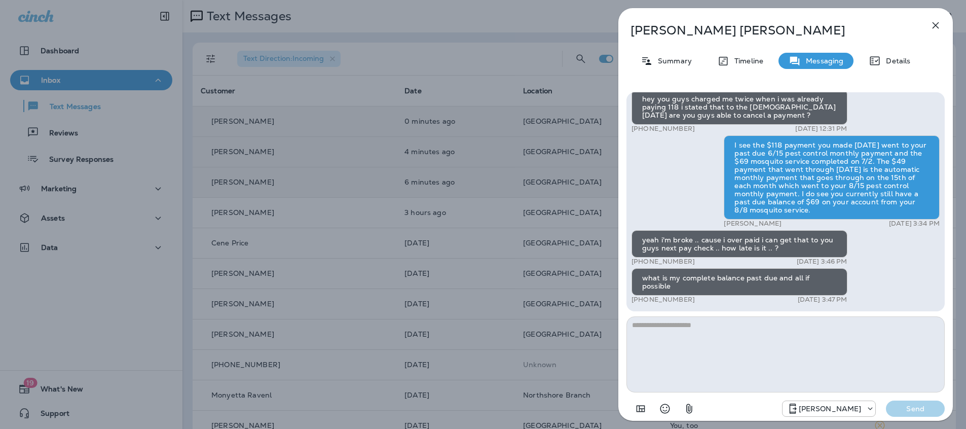
drag, startPoint x: 645, startPoint y: 278, endPoint x: 744, endPoint y: 288, distance: 99.3
click at [744, 288] on div "what is my complete balance past due and all if possible" at bounding box center [740, 281] width 216 height 27
copy div "what is my complete balance past due and all if possible"
click at [740, 343] on textarea at bounding box center [786, 354] width 318 height 76
click at [643, 327] on textarea at bounding box center [786, 354] width 318 height 76
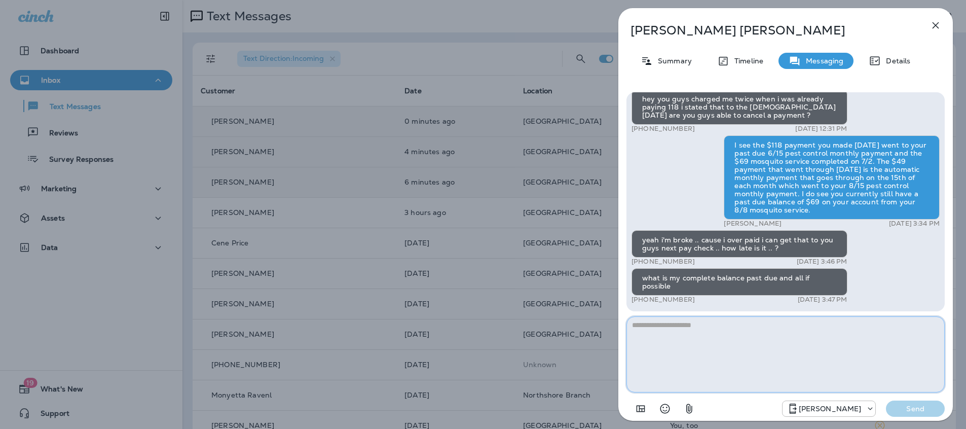
click at [663, 332] on textarea at bounding box center [786, 354] width 318 height 76
paste textarea "**********"
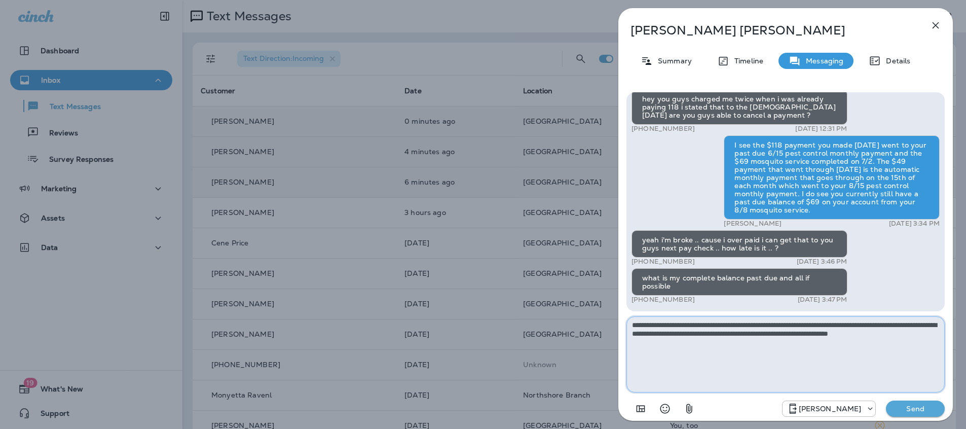
type textarea "**********"
click at [924, 402] on button "Send" at bounding box center [915, 409] width 59 height 16
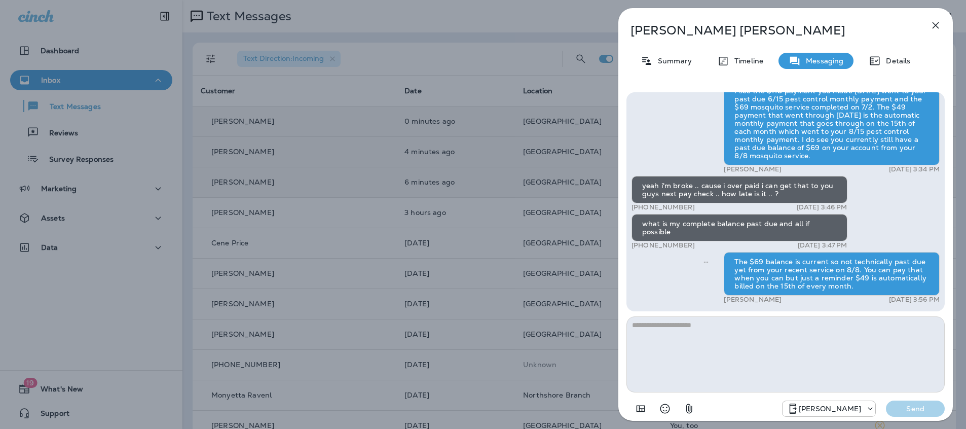
click at [938, 18] on button "button" at bounding box center [936, 25] width 20 height 20
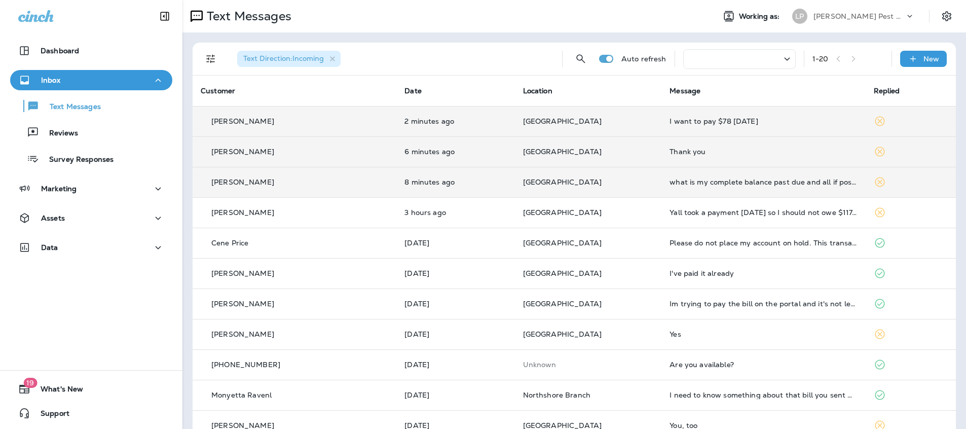
click at [465, 114] on td "2 minutes ago" at bounding box center [456, 121] width 118 height 30
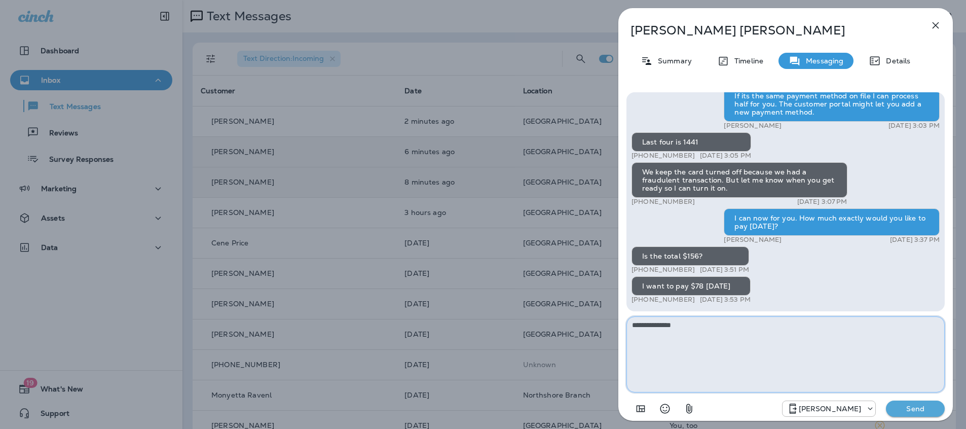
type textarea "**********"
click at [929, 412] on p "Send" at bounding box center [915, 408] width 43 height 9
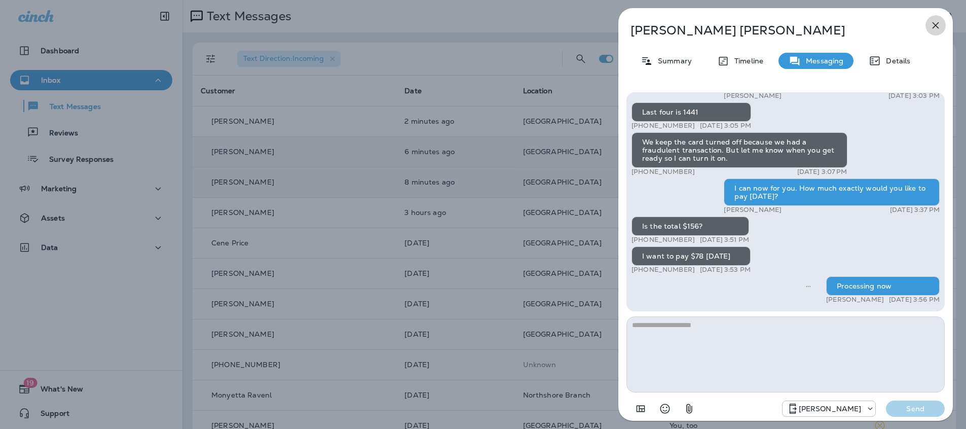
drag, startPoint x: 944, startPoint y: 22, endPoint x: 929, endPoint y: 21, distance: 14.7
click at [943, 22] on button "button" at bounding box center [936, 25] width 20 height 20
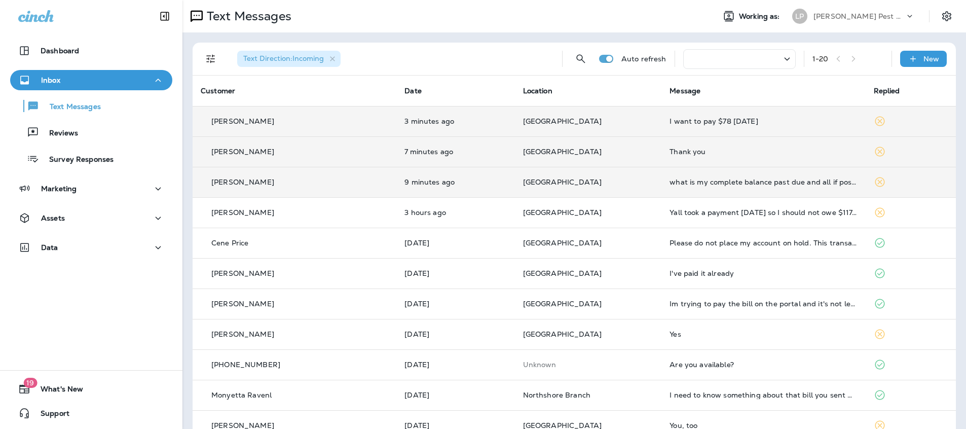
click at [441, 132] on td "3 minutes ago" at bounding box center [456, 121] width 118 height 30
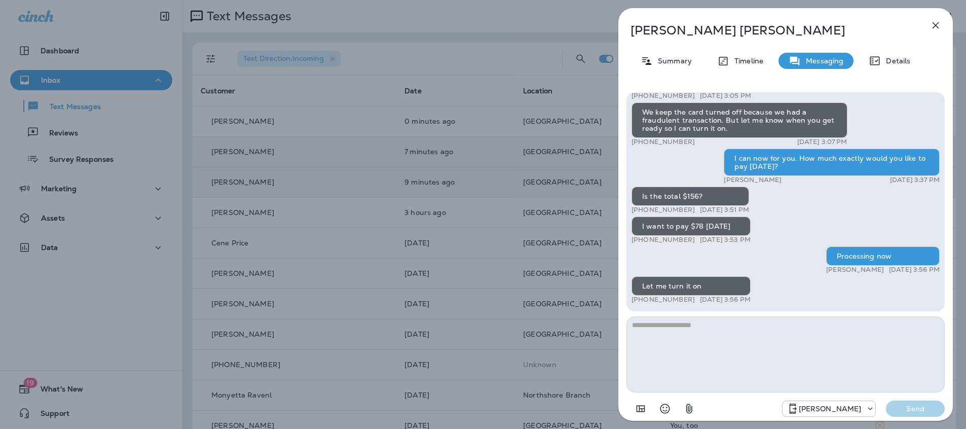
click at [935, 28] on icon "button" at bounding box center [936, 25] width 12 height 12
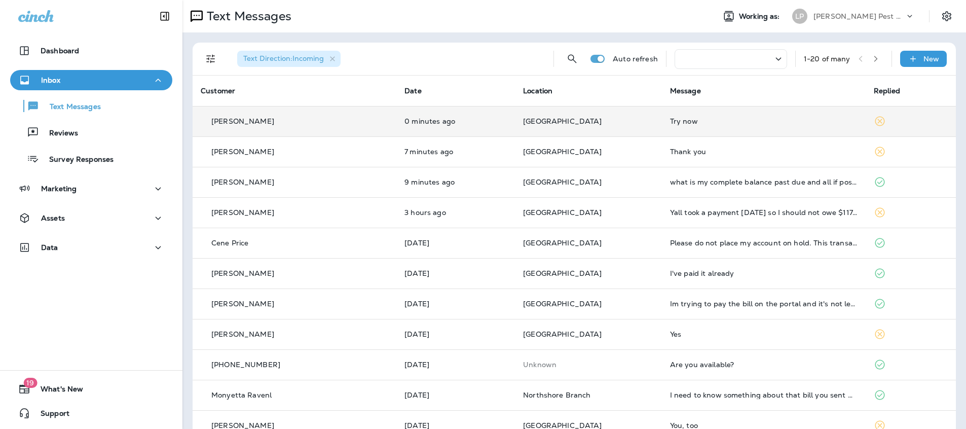
click at [316, 132] on td "[PERSON_NAME]" at bounding box center [295, 121] width 204 height 30
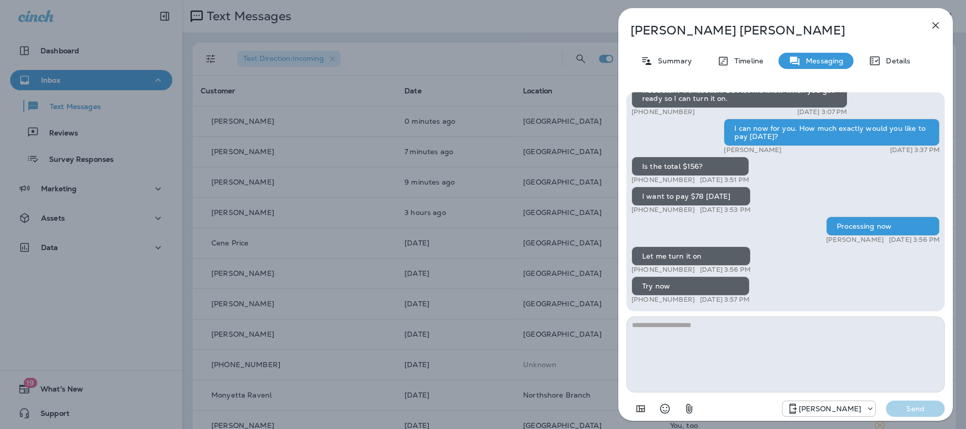
click at [675, 343] on textarea at bounding box center [786, 354] width 318 height 76
click at [796, 332] on textarea "**********" at bounding box center [786, 354] width 318 height 76
type textarea "**********"
click at [910, 397] on div "[PERSON_NAME] Send" at bounding box center [786, 405] width 318 height 26
click at [912, 407] on p "Send" at bounding box center [915, 408] width 43 height 9
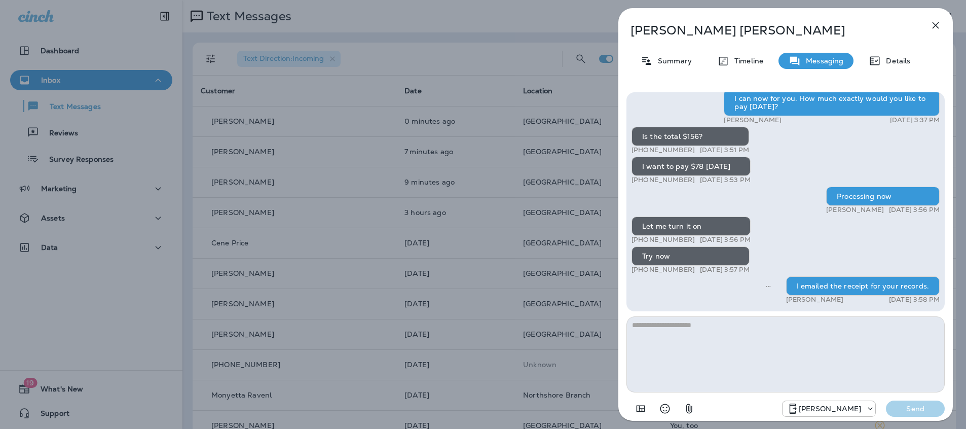
click at [944, 25] on button "button" at bounding box center [936, 25] width 20 height 20
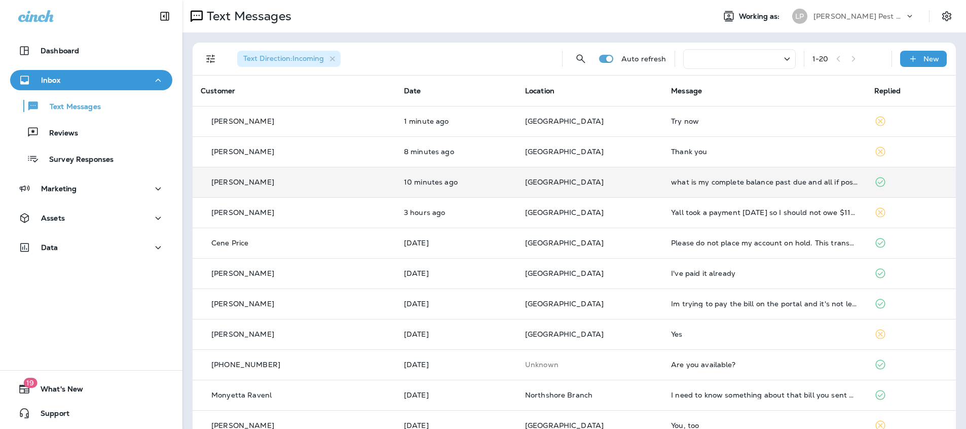
click at [608, 183] on p "[GEOGRAPHIC_DATA]" at bounding box center [590, 182] width 130 height 8
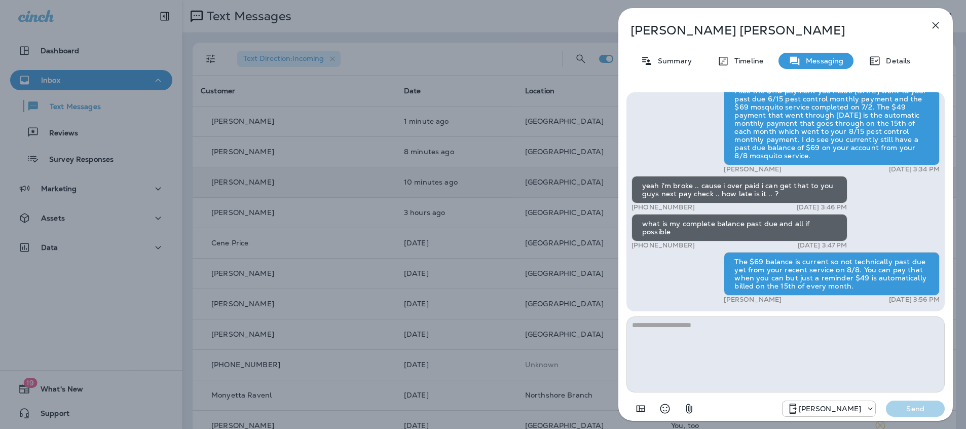
click at [937, 20] on icon "button" at bounding box center [936, 25] width 12 height 12
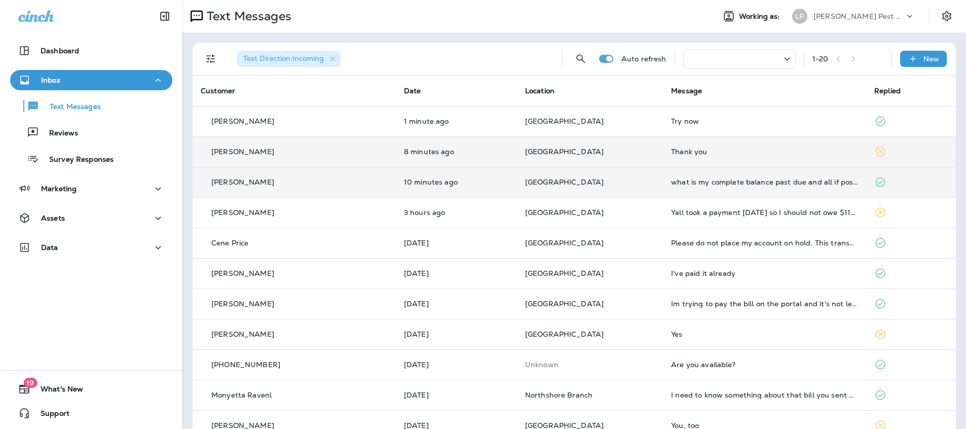
click at [605, 153] on p "[GEOGRAPHIC_DATA]" at bounding box center [590, 152] width 130 height 8
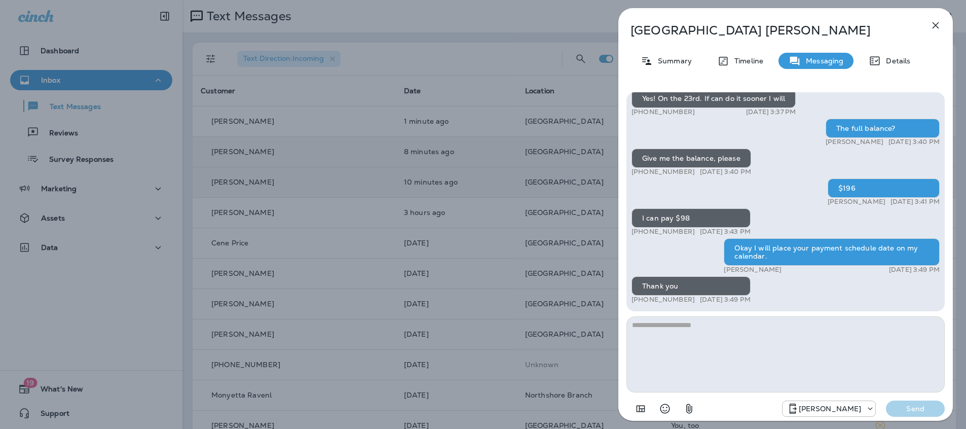
click at [668, 337] on textarea at bounding box center [786, 354] width 318 height 76
click at [696, 329] on textarea at bounding box center [786, 354] width 318 height 76
type textarea "**********"
click at [921, 405] on p "Send" at bounding box center [915, 408] width 43 height 9
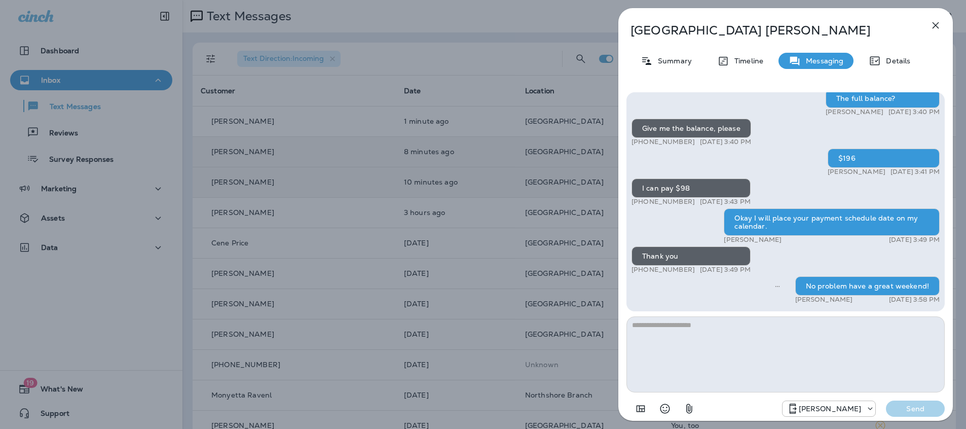
click at [936, 20] on icon "button" at bounding box center [936, 25] width 12 height 12
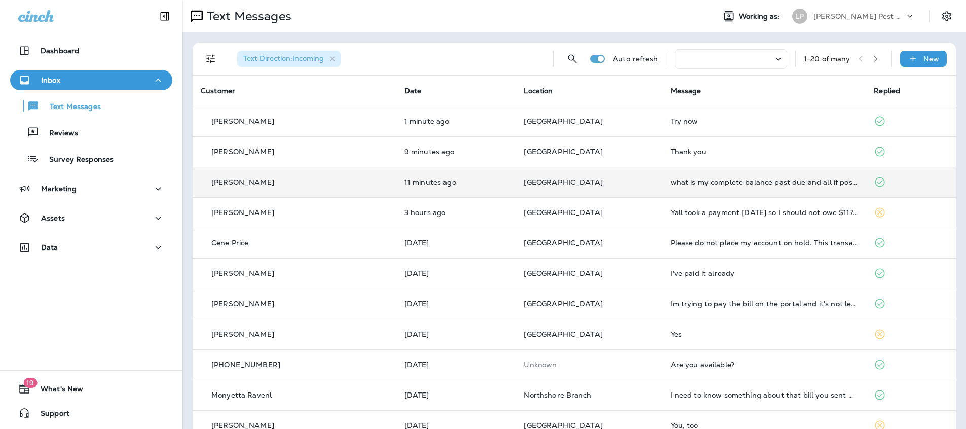
click at [293, 187] on div "[PERSON_NAME]" at bounding box center [295, 182] width 188 height 11
click at [293, 187] on div at bounding box center [534, 214] width 966 height 429
click at [293, 186] on div "[PERSON_NAME]" at bounding box center [295, 182] width 188 height 11
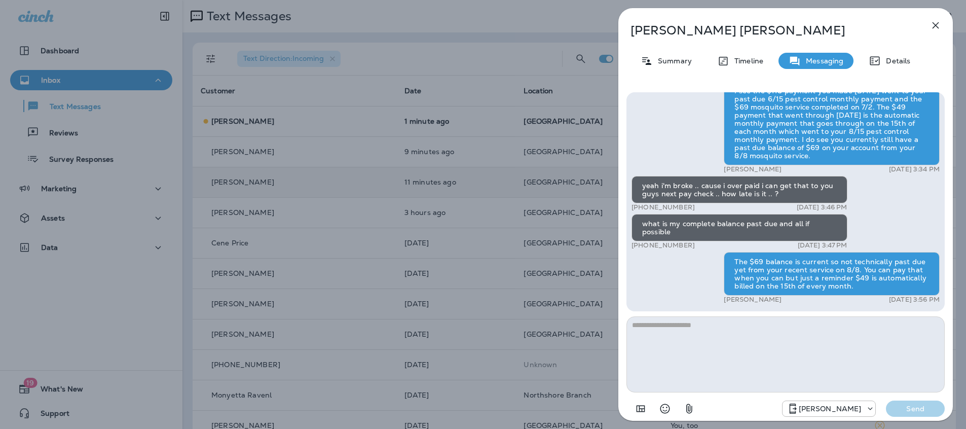
click at [935, 28] on icon "button" at bounding box center [936, 25] width 12 height 12
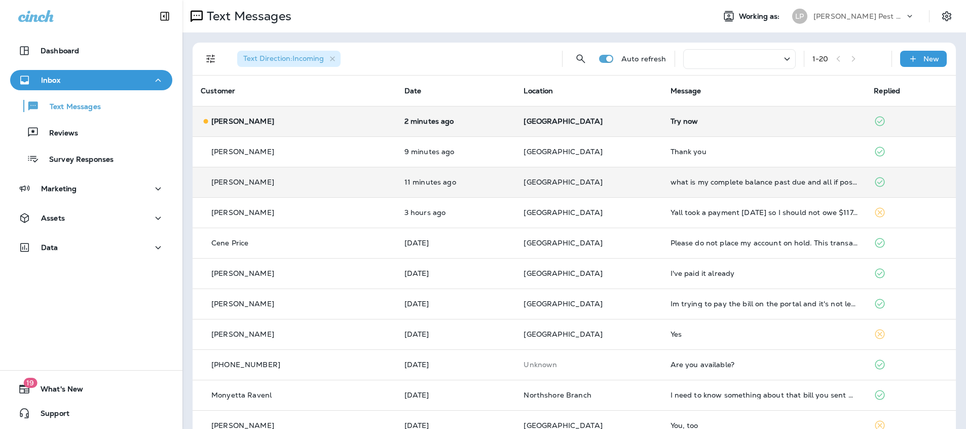
click at [468, 115] on td "2 minutes ago" at bounding box center [457, 121] width 120 height 30
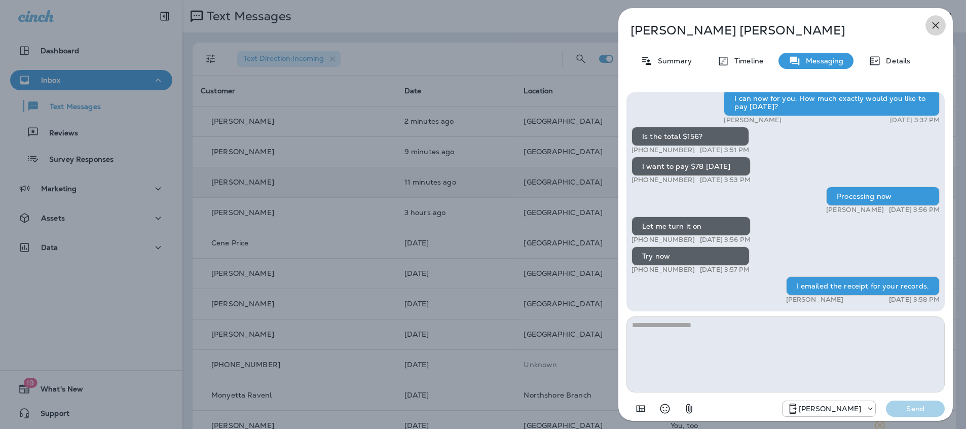
click at [937, 28] on icon "button" at bounding box center [936, 25] width 12 height 12
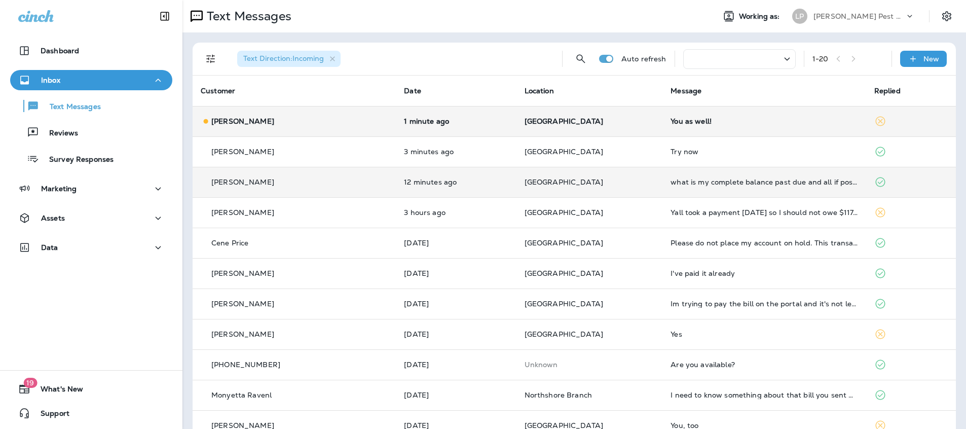
click at [276, 125] on div "[PERSON_NAME]" at bounding box center [294, 121] width 187 height 11
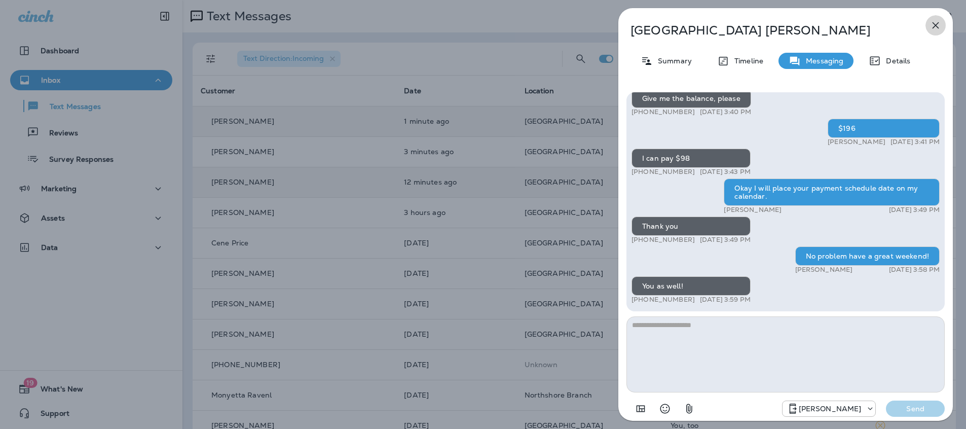
click at [938, 23] on icon "button" at bounding box center [936, 25] width 7 height 7
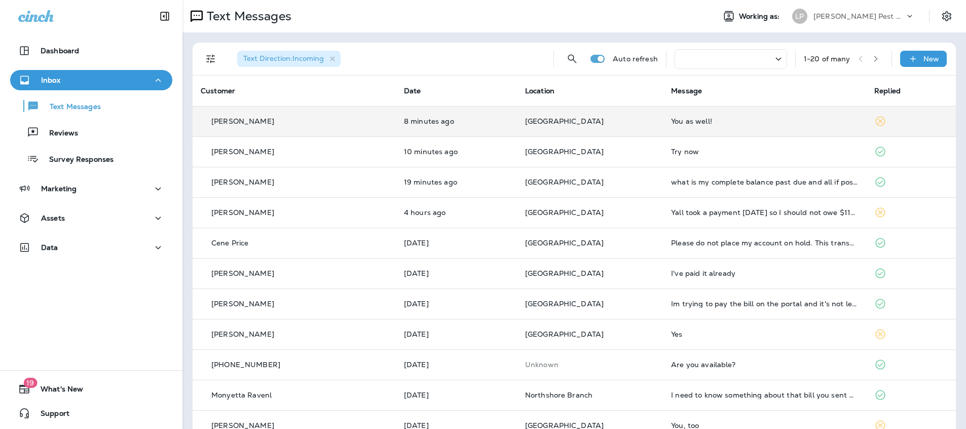
click at [450, 127] on td "8 minutes ago" at bounding box center [456, 121] width 121 height 30
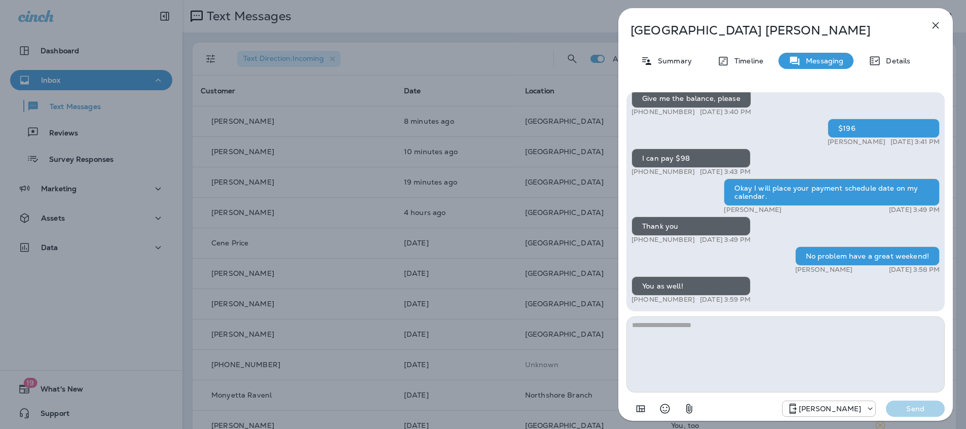
click at [938, 20] on icon "button" at bounding box center [936, 25] width 12 height 12
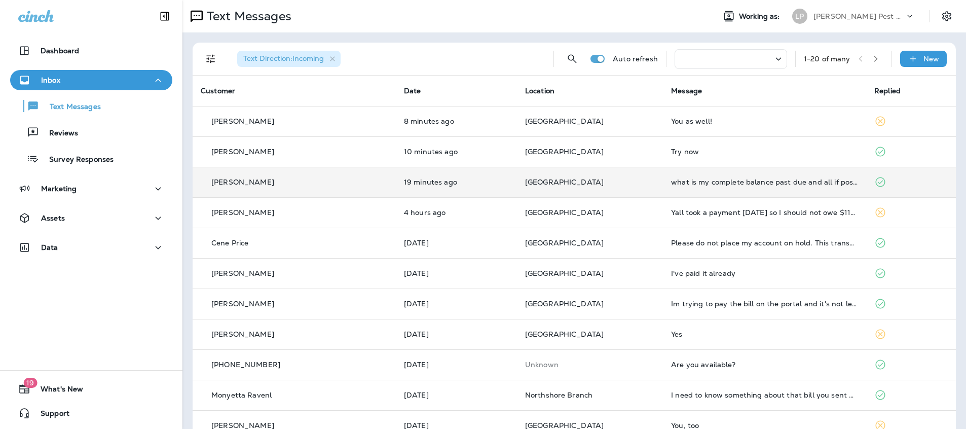
click at [431, 187] on td "19 minutes ago" at bounding box center [456, 182] width 121 height 30
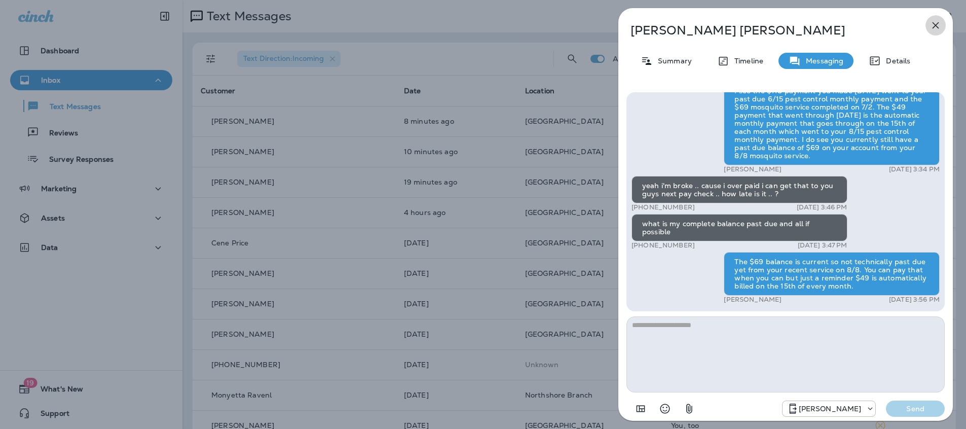
click at [938, 21] on icon "button" at bounding box center [936, 25] width 12 height 12
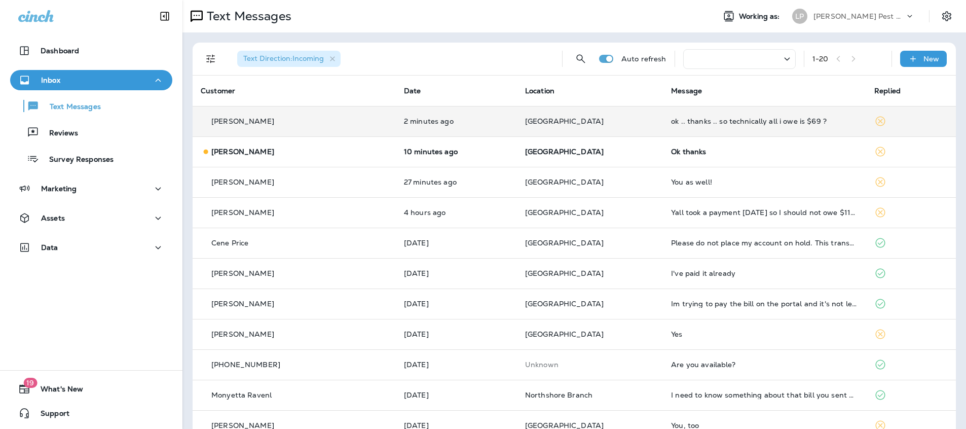
click at [597, 125] on p "[GEOGRAPHIC_DATA]" at bounding box center [590, 121] width 130 height 8
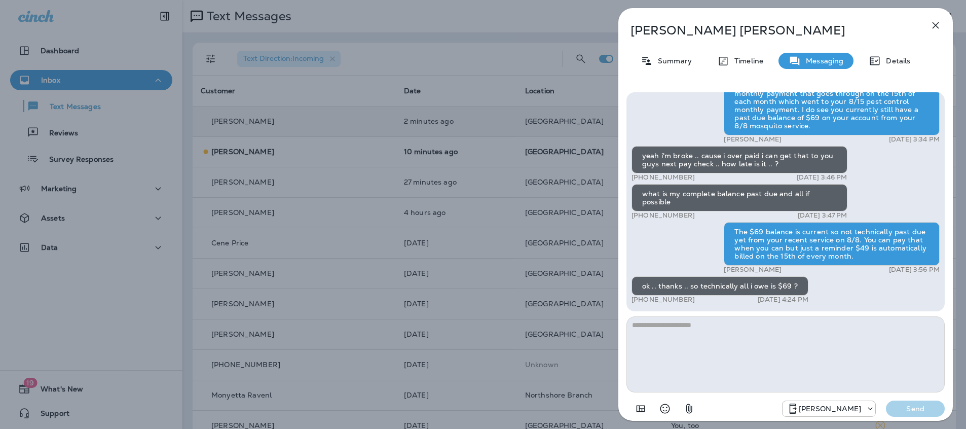
click at [677, 325] on textarea at bounding box center [786, 354] width 318 height 76
click at [697, 330] on textarea at bounding box center [786, 354] width 318 height 76
drag, startPoint x: 914, startPoint y: 28, endPoint x: 928, endPoint y: 28, distance: 14.2
click at [914, 28] on div "[PERSON_NAME]" at bounding box center [769, 30] width 301 height 14
click at [933, 28] on icon "button" at bounding box center [936, 25] width 7 height 7
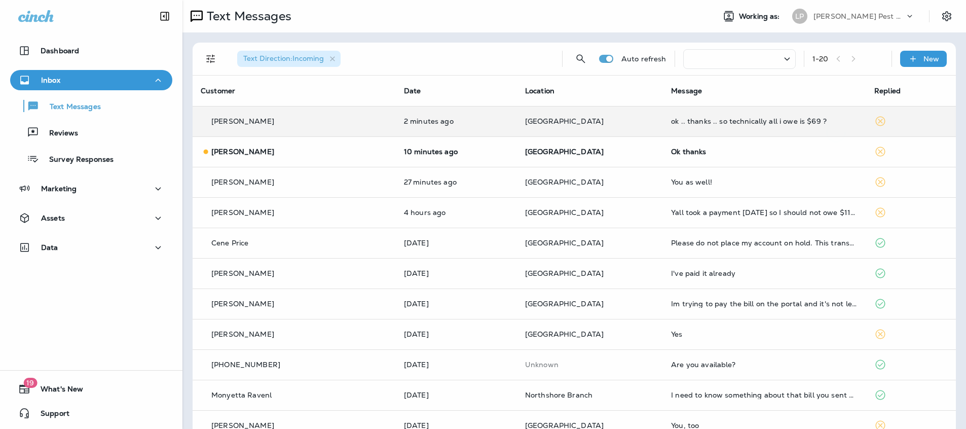
click at [602, 147] on div at bounding box center [483, 214] width 966 height 429
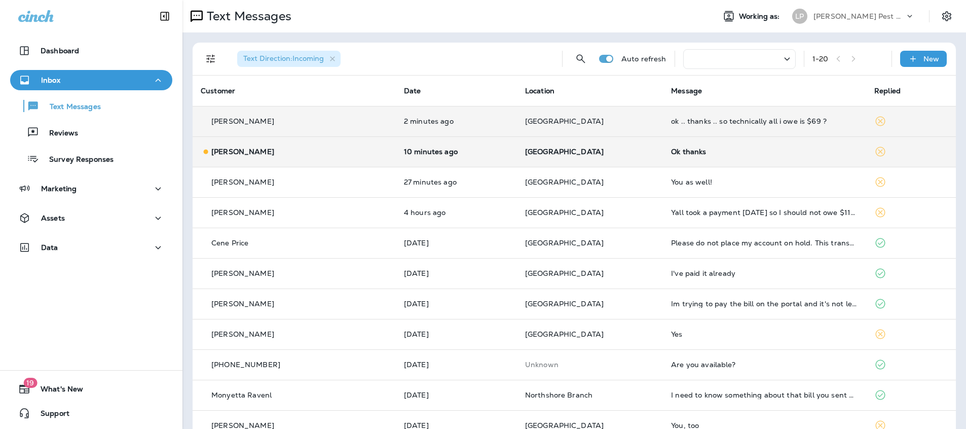
click at [601, 149] on p "[GEOGRAPHIC_DATA]" at bounding box center [590, 152] width 130 height 8
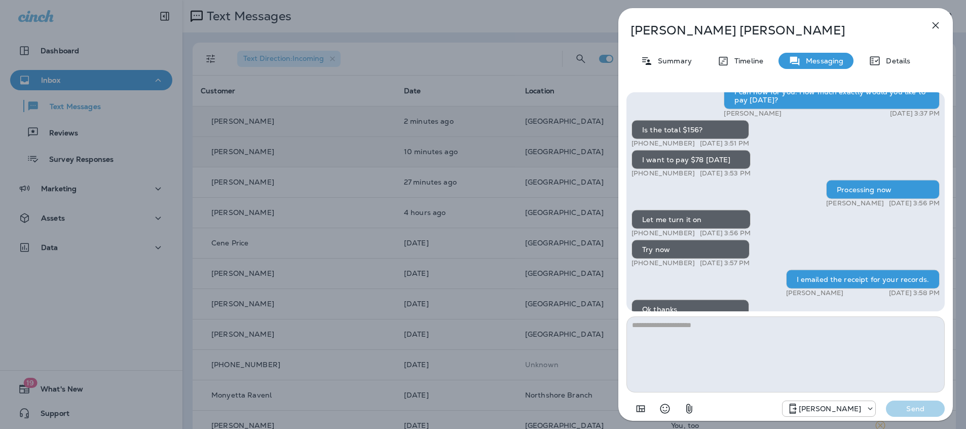
click at [935, 29] on icon "button" at bounding box center [936, 25] width 12 height 12
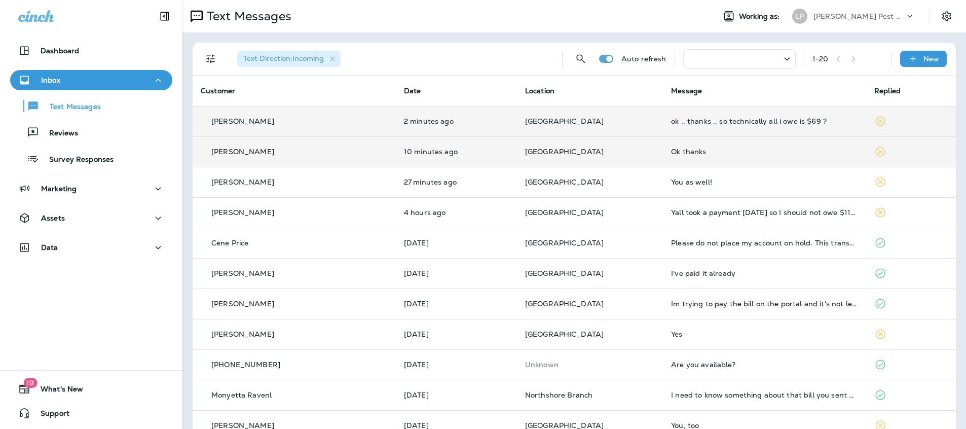
click at [396, 131] on td "2 minutes ago" at bounding box center [456, 121] width 121 height 30
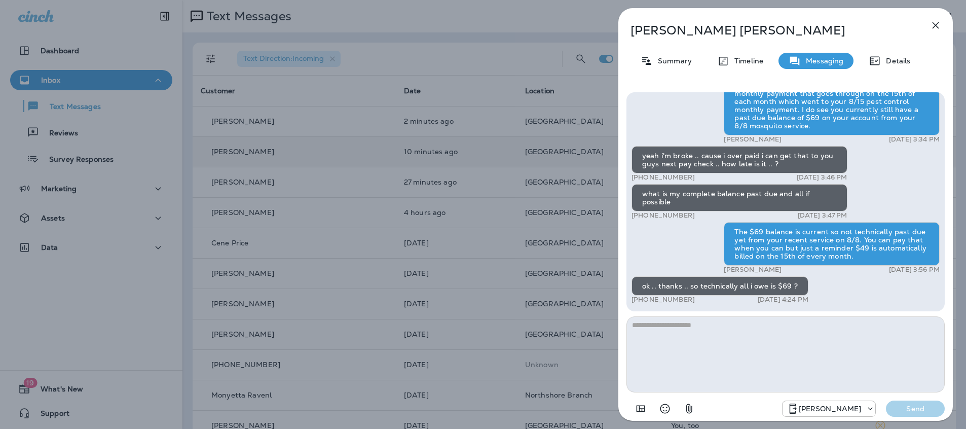
click at [705, 338] on textarea at bounding box center [786, 354] width 318 height 76
click at [701, 331] on textarea at bounding box center [786, 354] width 318 height 76
type textarea "***"
click at [917, 411] on p "Send" at bounding box center [915, 408] width 43 height 9
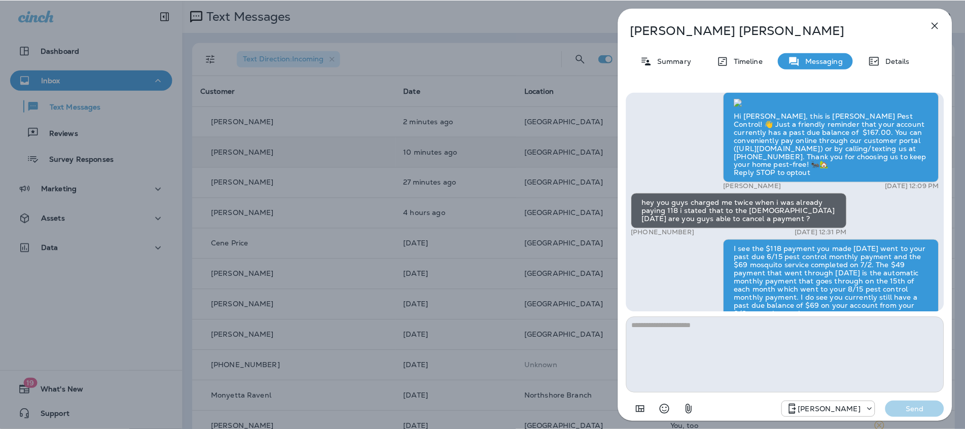
scroll to position [-220, 0]
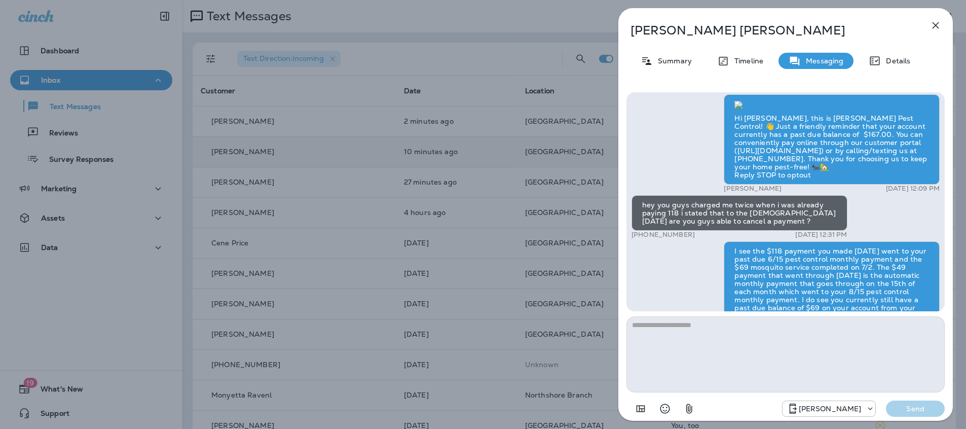
click at [935, 26] on icon "button" at bounding box center [936, 25] width 7 height 7
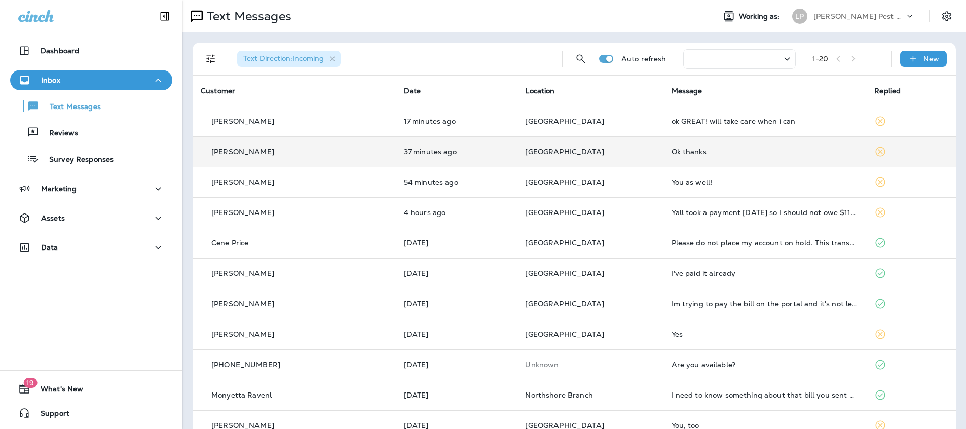
click at [597, 118] on p "[GEOGRAPHIC_DATA]" at bounding box center [590, 121] width 130 height 8
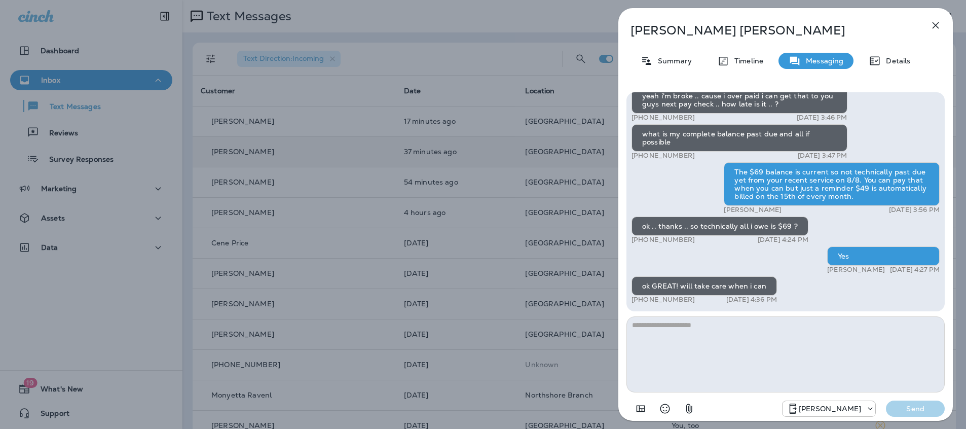
drag, startPoint x: 941, startPoint y: 28, endPoint x: 938, endPoint y: 33, distance: 6.2
click at [941, 28] on icon "button" at bounding box center [936, 25] width 12 height 12
